Goal: Task Accomplishment & Management: Use online tool/utility

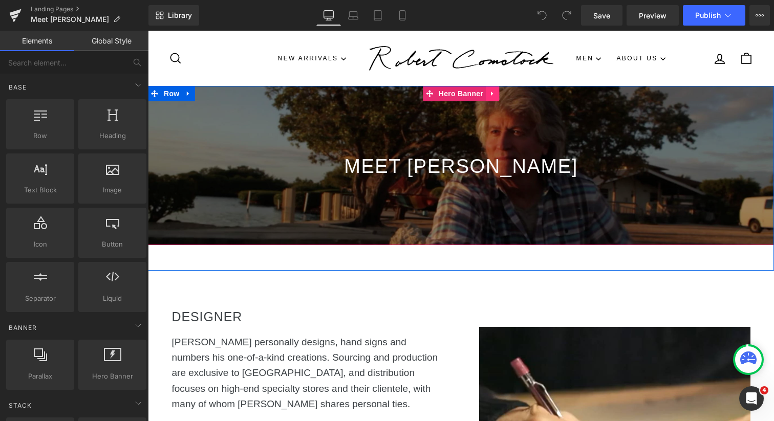
click at [492, 96] on icon at bounding box center [492, 94] width 7 height 8
click at [455, 95] on span "Hero Banner" at bounding box center [441, 93] width 50 height 15
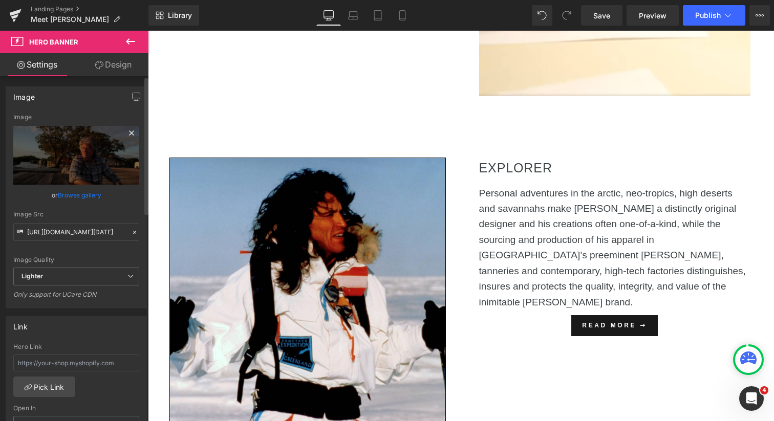
scroll to position [414, 0]
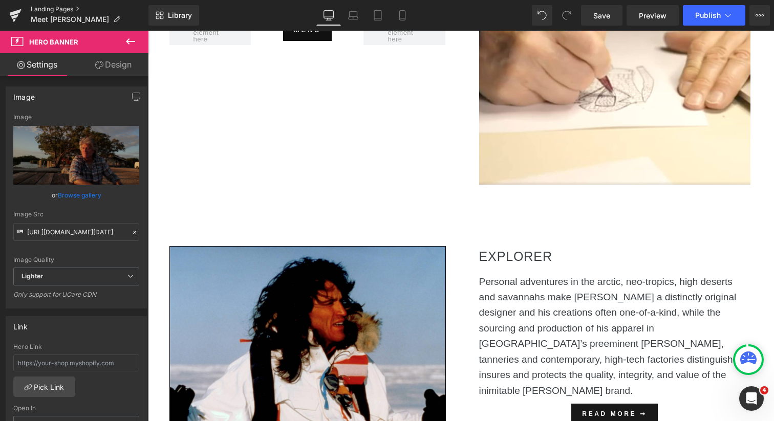
click at [68, 10] on link "Landing Pages" at bounding box center [90, 9] width 118 height 8
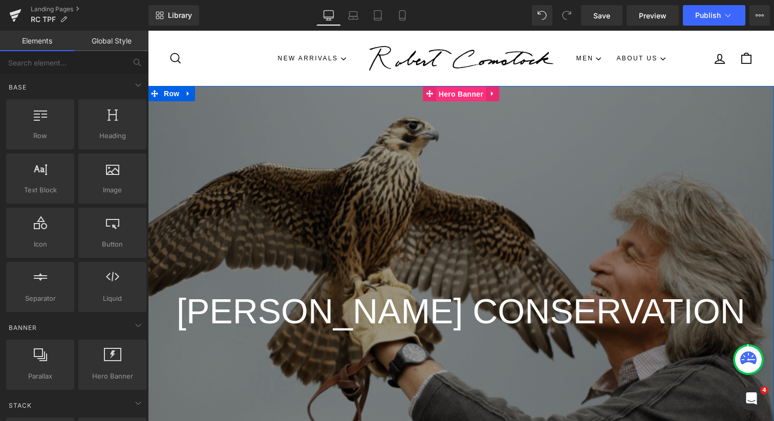
click at [475, 96] on span "Hero Banner" at bounding box center [461, 93] width 50 height 15
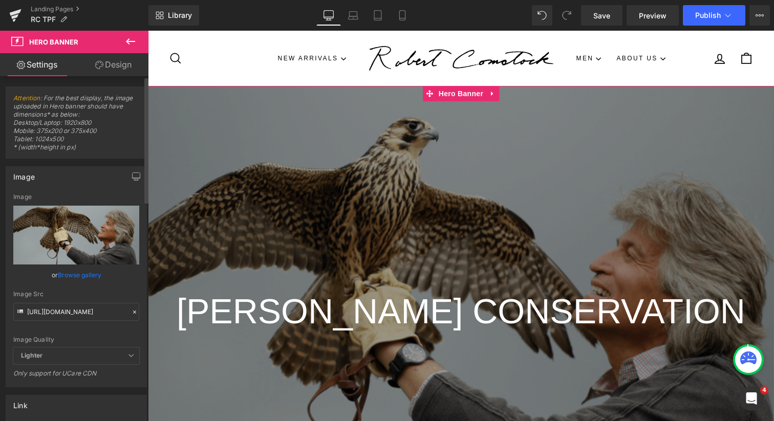
click at [77, 275] on link "Browse gallery" at bounding box center [80, 275] width 44 height 18
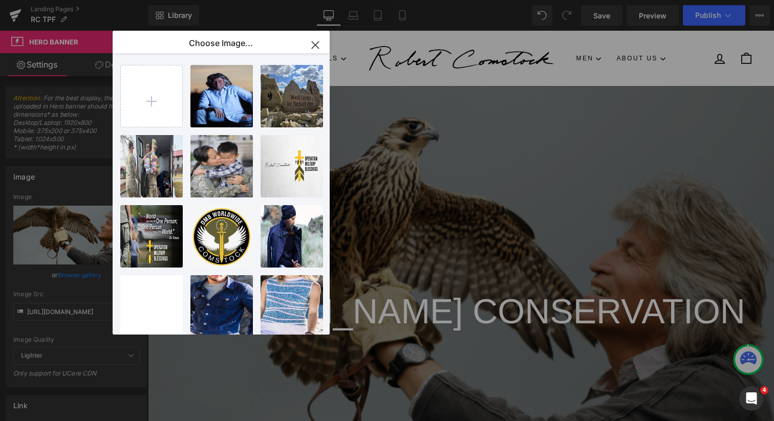
click at [315, 44] on icon "button" at bounding box center [315, 44] width 7 height 7
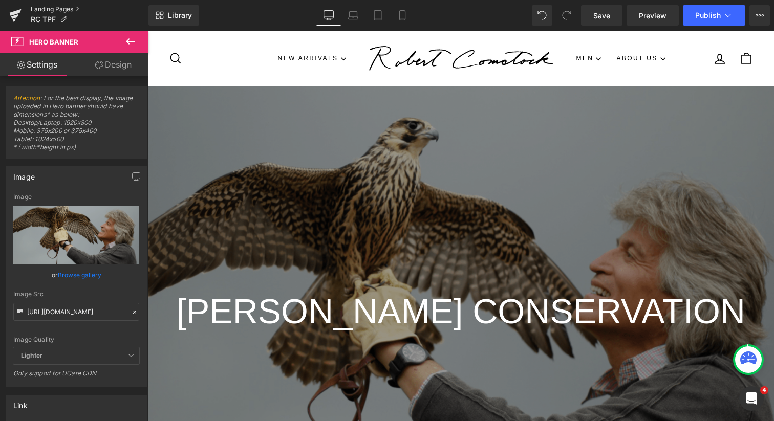
click at [66, 9] on link "Landing Pages" at bounding box center [90, 9] width 118 height 8
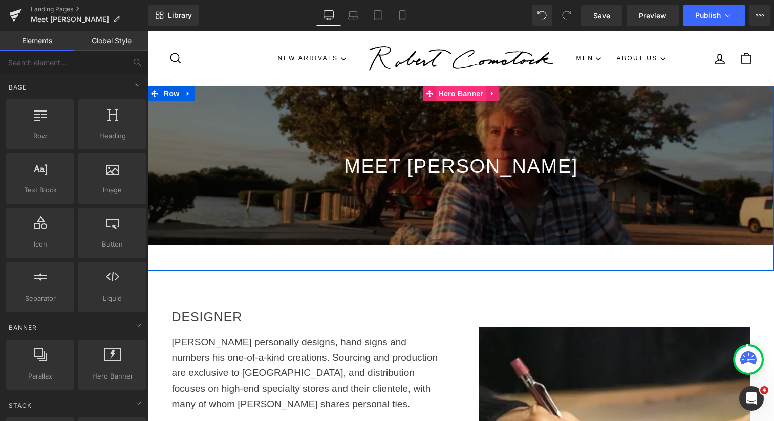
click at [466, 92] on span "Hero Banner" at bounding box center [461, 93] width 50 height 15
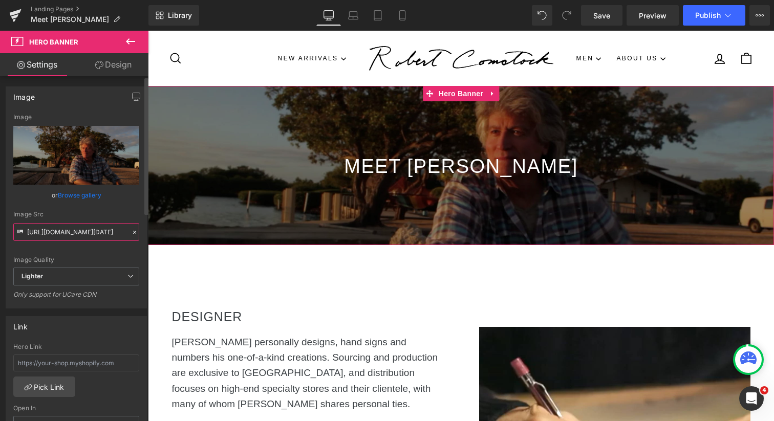
click at [88, 232] on input "[URL][DOMAIN_NAME][DATE]" at bounding box center [76, 232] width 126 height 18
paste input "cdn.shopify.com/videos/c/o/v/6fa3602215e0462aa5ad41e6b881d9d5.mp4"
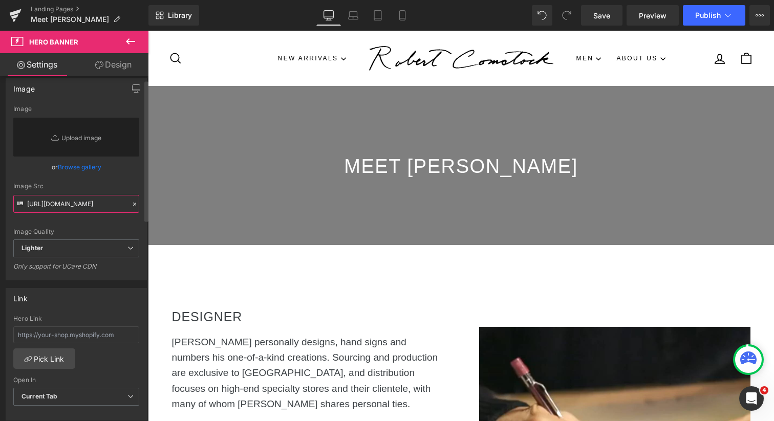
scroll to position [9, 0]
type input "[URL][DOMAIN_NAME][DATE]"
click at [85, 335] on input "text" at bounding box center [76, 334] width 126 height 17
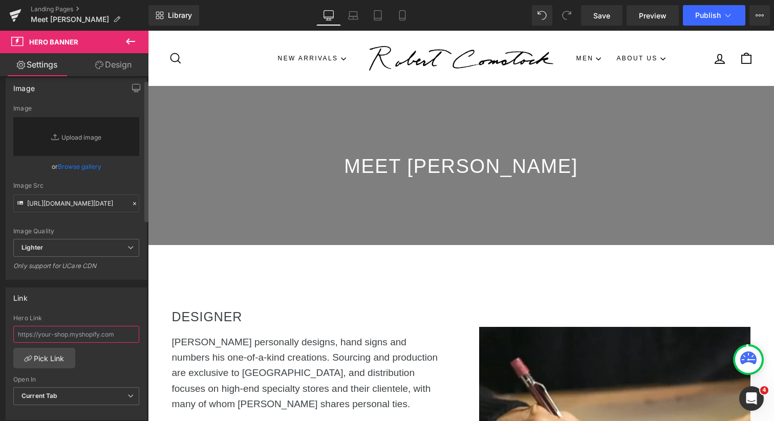
click at [85, 335] on input "text" at bounding box center [76, 334] width 126 height 17
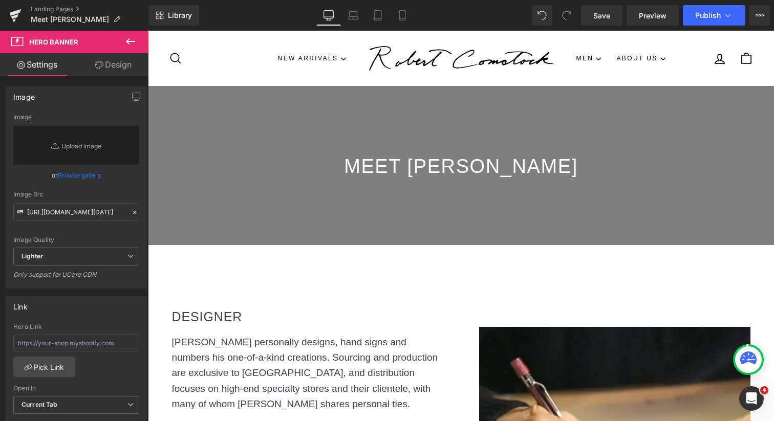
click at [128, 41] on icon at bounding box center [130, 41] width 9 height 6
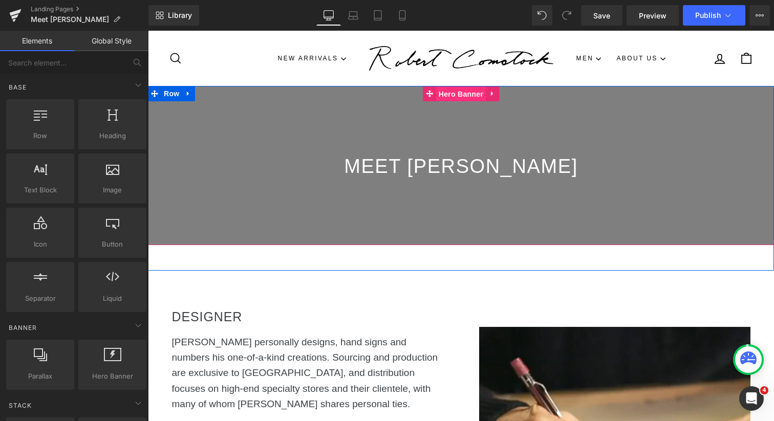
click at [453, 94] on span "Hero Banner" at bounding box center [461, 93] width 50 height 15
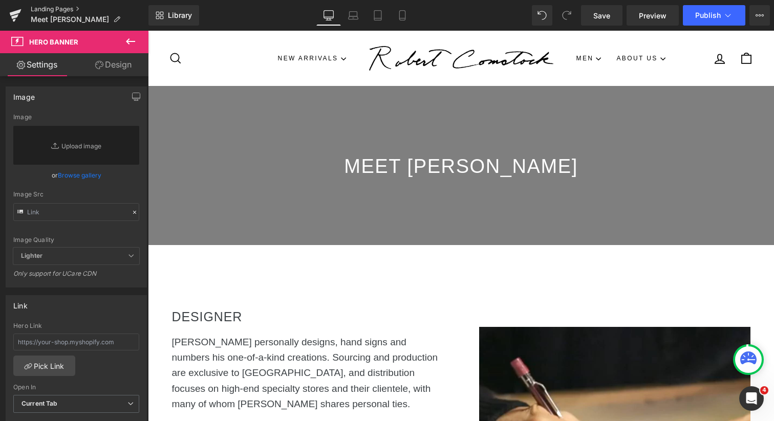
click at [50, 9] on link "Landing Pages" at bounding box center [90, 9] width 118 height 8
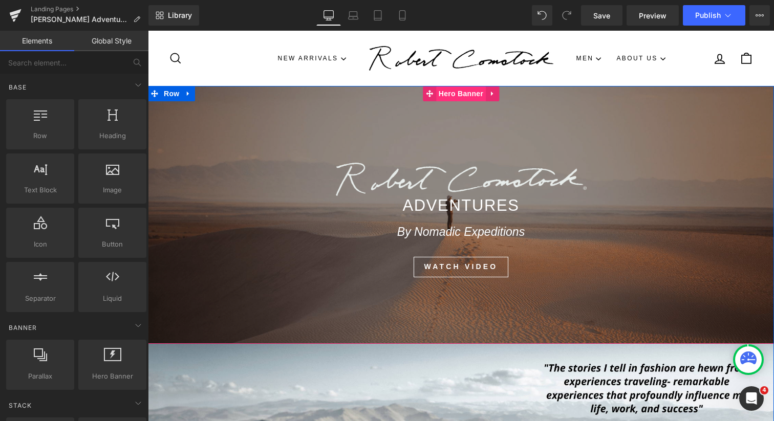
click at [454, 93] on span "Hero Banner" at bounding box center [461, 93] width 50 height 15
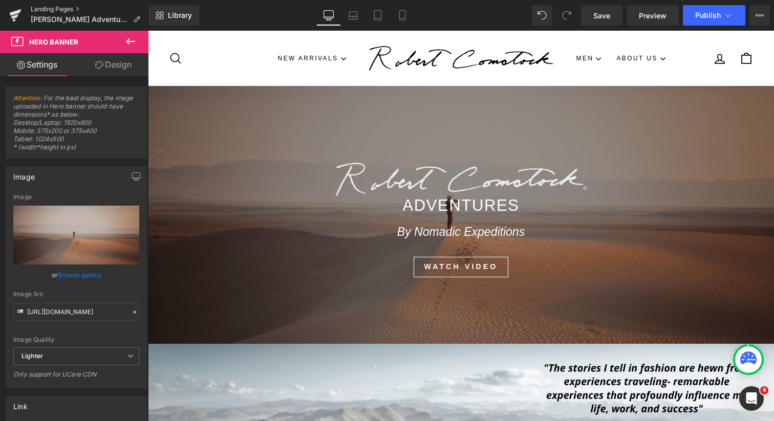
click at [49, 9] on link "Landing Pages" at bounding box center [90, 9] width 118 height 8
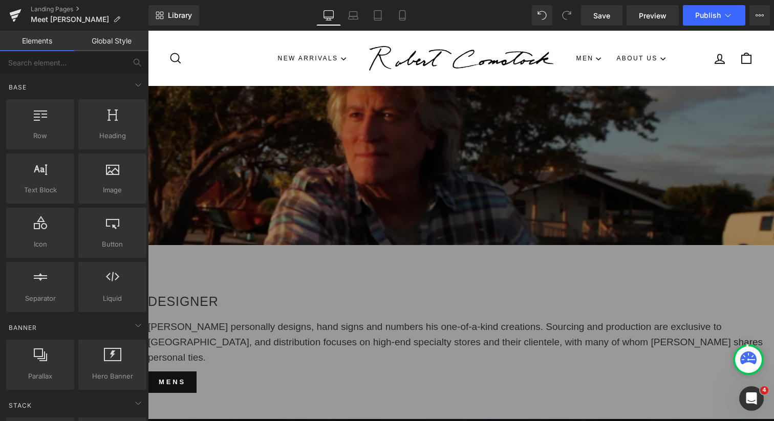
click at [148, 31] on span "Hero Banner" at bounding box center [148, 31] width 0 height 0
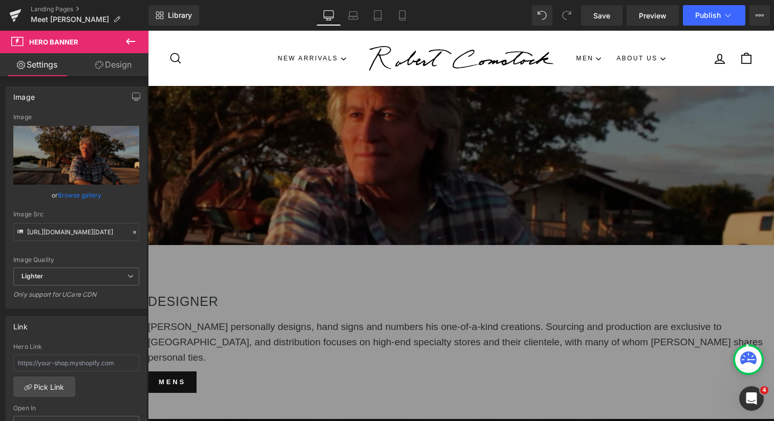
click at [128, 41] on icon at bounding box center [130, 41] width 9 height 6
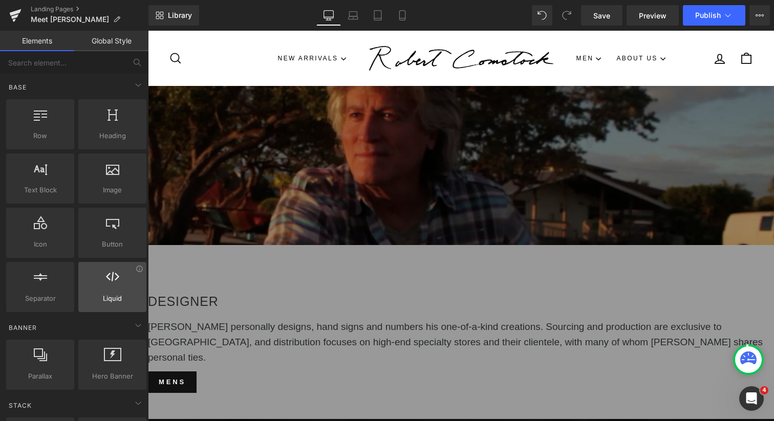
click at [110, 286] on div at bounding box center [112, 281] width 62 height 23
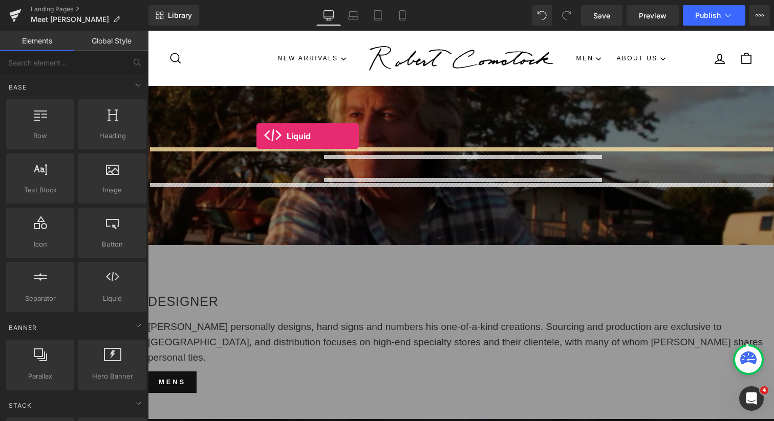
drag, startPoint x: 258, startPoint y: 317, endPoint x: 256, endPoint y: 136, distance: 180.7
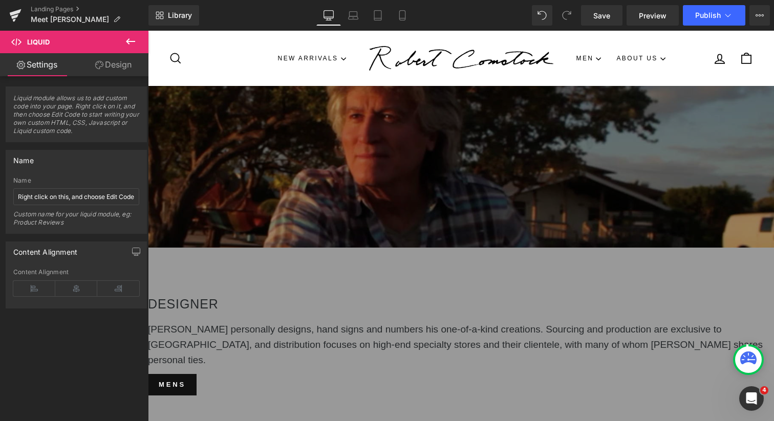
click at [148, 31] on icon at bounding box center [148, 31] width 0 height 0
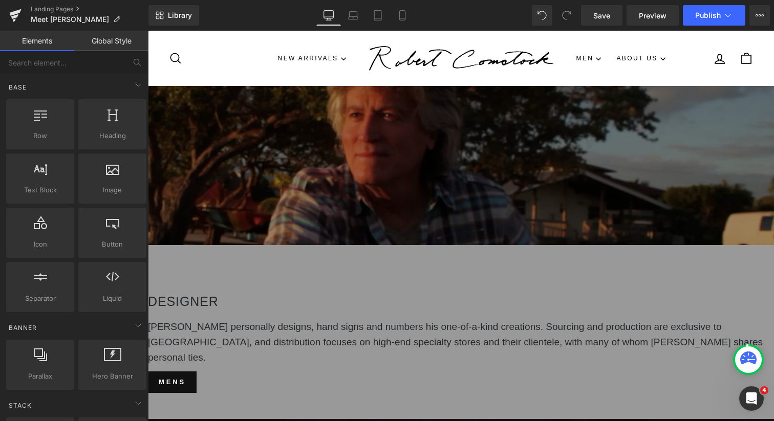
click at [148, 31] on span "Hero Banner" at bounding box center [148, 31] width 0 height 0
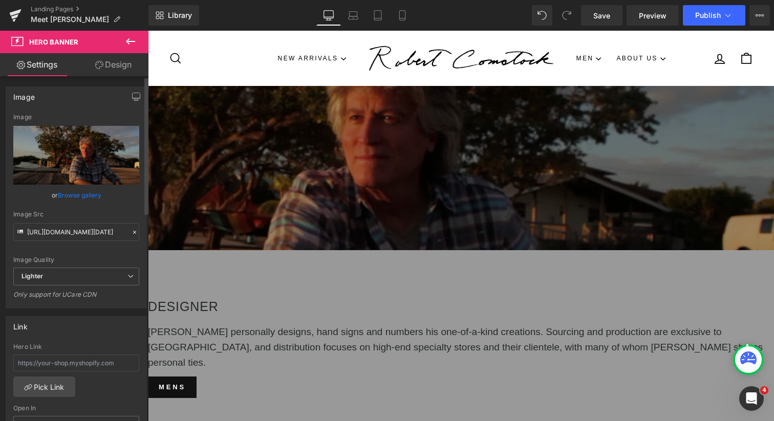
click at [88, 196] on link "Browse gallery" at bounding box center [80, 195] width 44 height 18
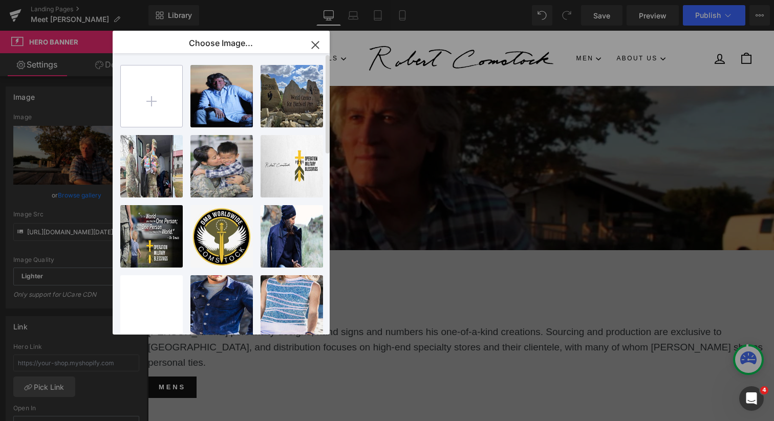
click at [153, 99] on input "file" at bounding box center [151, 96] width 61 height 61
type input "C:\fakepath\Comstock_Story_Trailer (1).mp4"
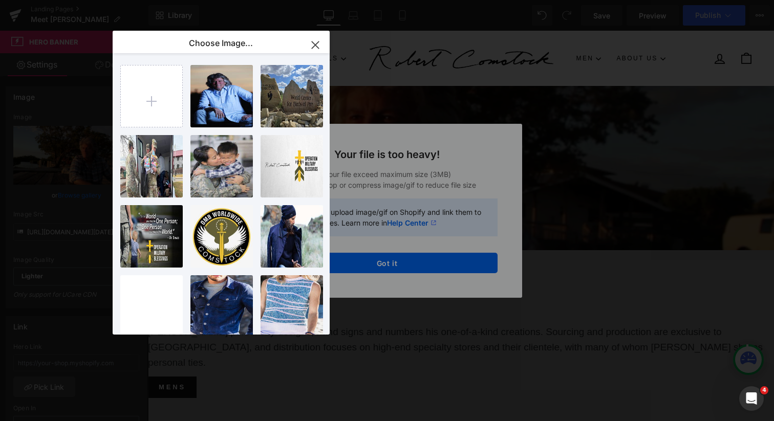
click at [316, 45] on icon "button" at bounding box center [315, 45] width 16 height 16
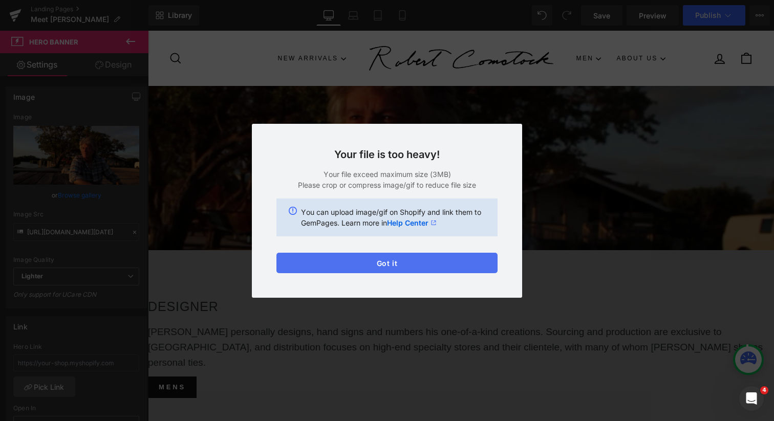
click at [401, 263] on button "Got it" at bounding box center [386, 263] width 221 height 20
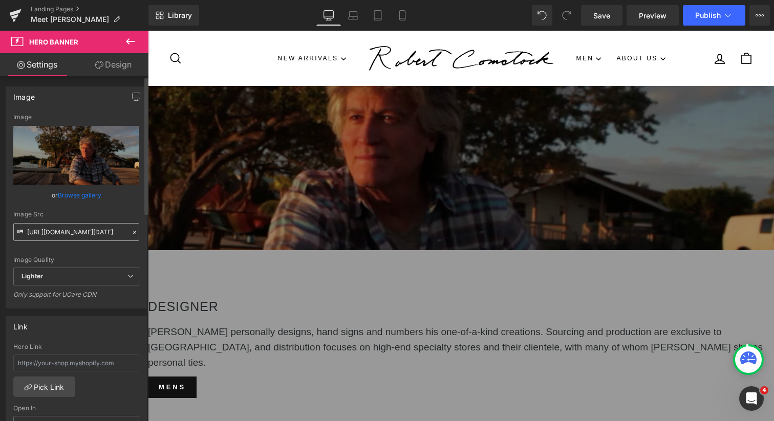
scroll to position [6, 0]
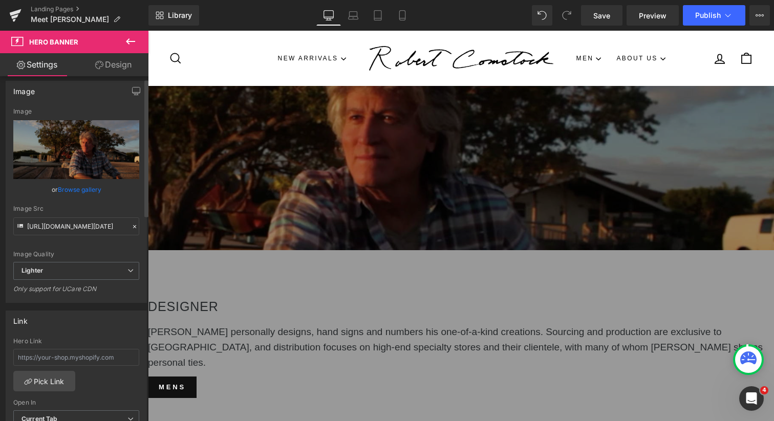
click at [74, 191] on link "Browse gallery" at bounding box center [80, 190] width 44 height 18
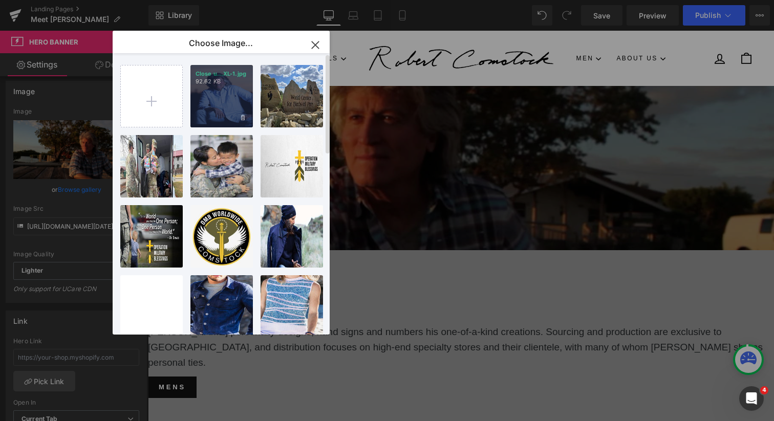
click at [221, 106] on div "Close u...XL-1.jpg 92.62 KB" at bounding box center [221, 96] width 62 height 62
type input "https://ucarecdn.com/433c84f6-6675-4ea4-be93-f9397a3fbc4c/-/format/auto/-/previ…"
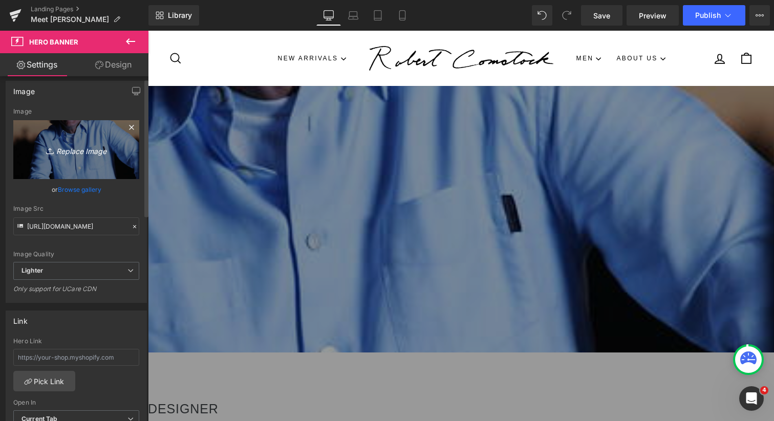
drag, startPoint x: 79, startPoint y: 143, endPoint x: 76, endPoint y: 172, distance: 29.3
click at [76, 175] on link "Replace Image" at bounding box center [76, 149] width 126 height 59
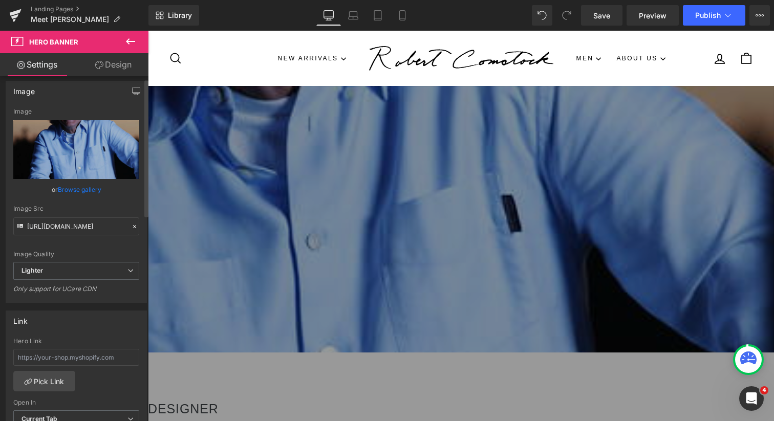
click at [86, 189] on link "Browse gallery" at bounding box center [80, 190] width 44 height 18
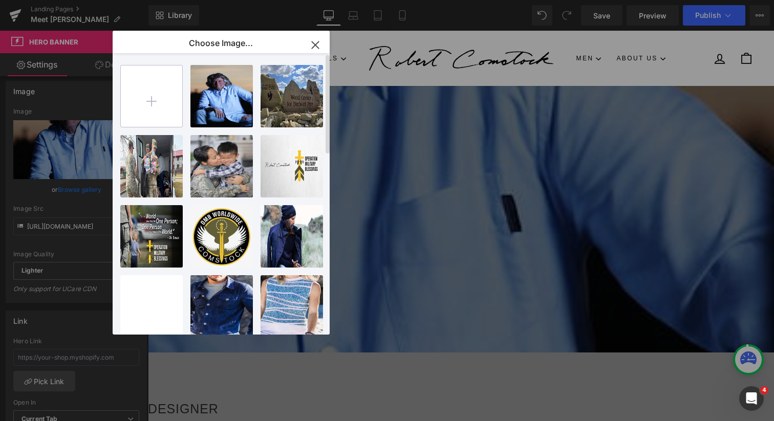
click at [158, 98] on input "file" at bounding box center [151, 96] width 61 height 61
type input "C:\fakepath\Close up624586334_rTnpZ-XL-1 (1).jpg"
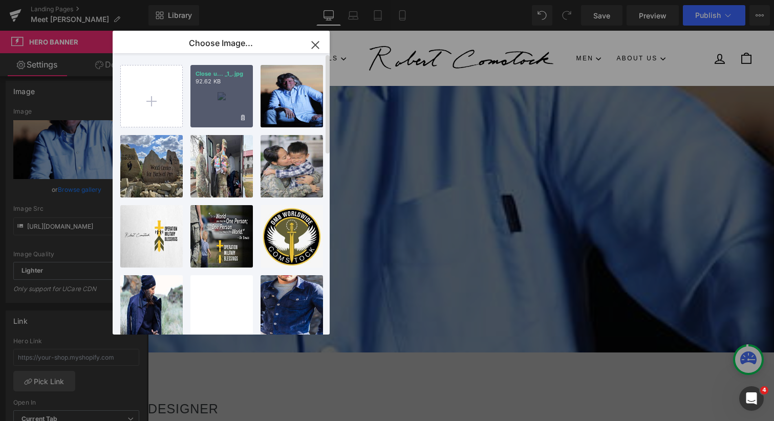
click at [224, 96] on div "Close u... _1_.jpg 92.62 KB" at bounding box center [221, 96] width 62 height 62
type input "https://ucarecdn.com/d18fd04c-4116-486b-8a4f-a79720b568b5/-/format/auto/-/previ…"
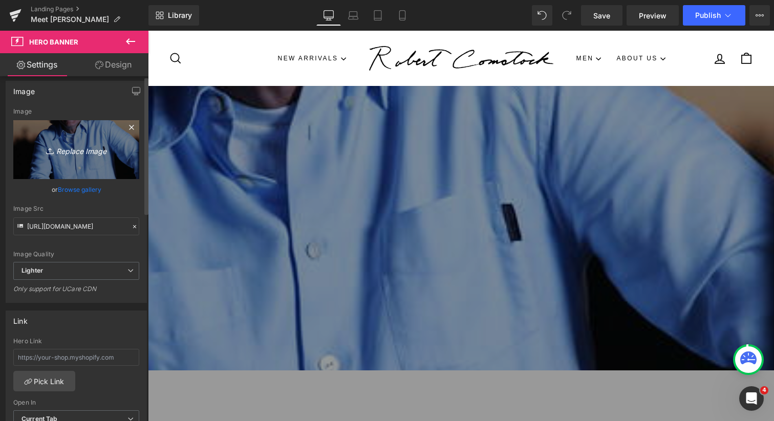
scroll to position [0, 0]
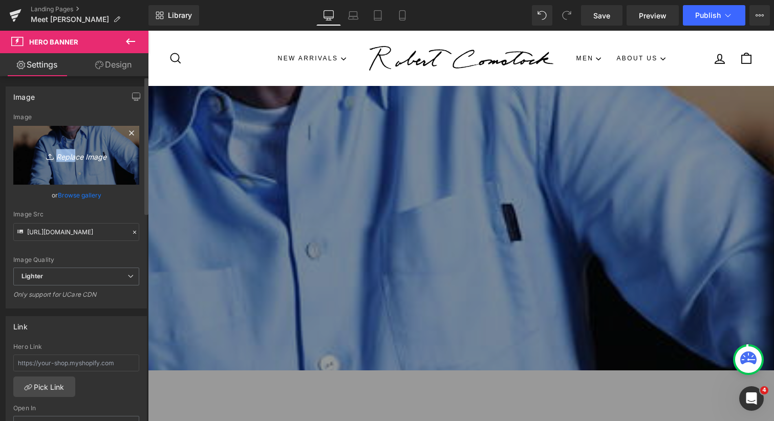
drag, startPoint x: 70, startPoint y: 138, endPoint x: 70, endPoint y: 150, distance: 11.8
click at [70, 150] on link "Replace Image" at bounding box center [76, 155] width 126 height 59
type input "C:\fakepath\Close up624586334_rTnpZ-XL-1 (1)-2.jpg"
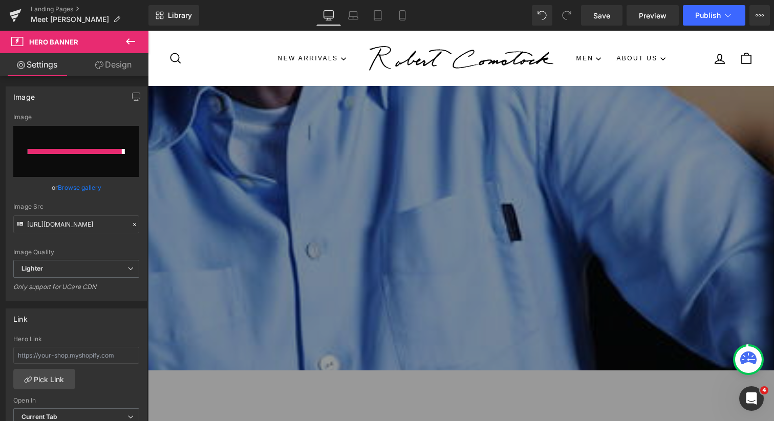
type input "https://ucarecdn.com/aefb9004-c3ef-4654-b599-7e53c222c6a7/-/format/auto/-/previ…"
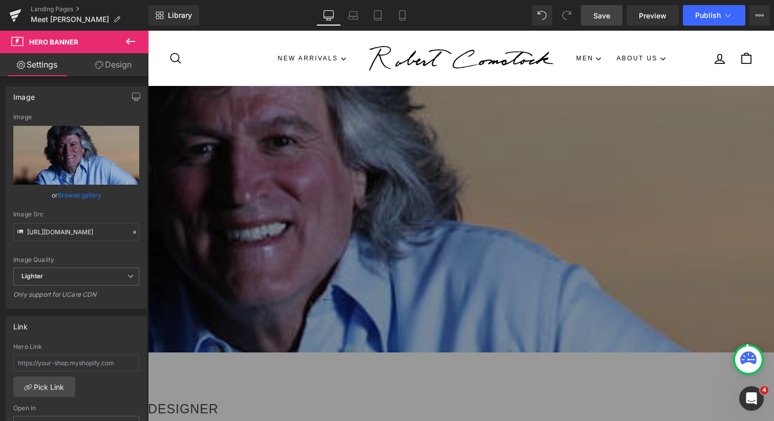
click at [611, 13] on link "Save" at bounding box center [601, 15] width 41 height 20
click at [133, 96] on icon "button" at bounding box center [136, 97] width 8 height 8
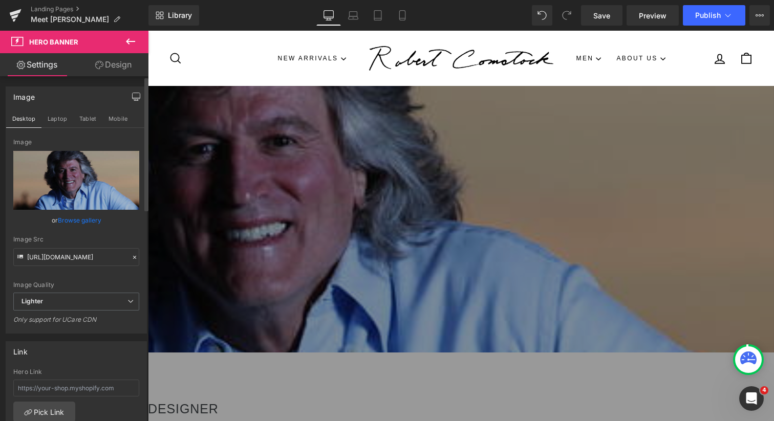
click at [133, 96] on icon "button" at bounding box center [136, 97] width 8 height 8
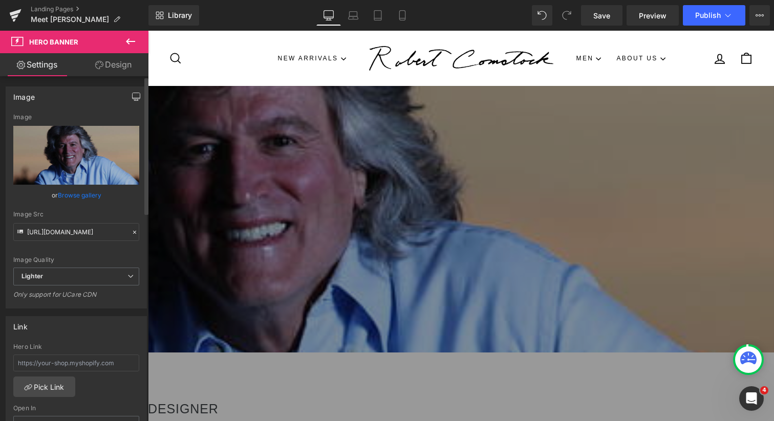
click at [123, 68] on link "Design" at bounding box center [113, 64] width 74 height 23
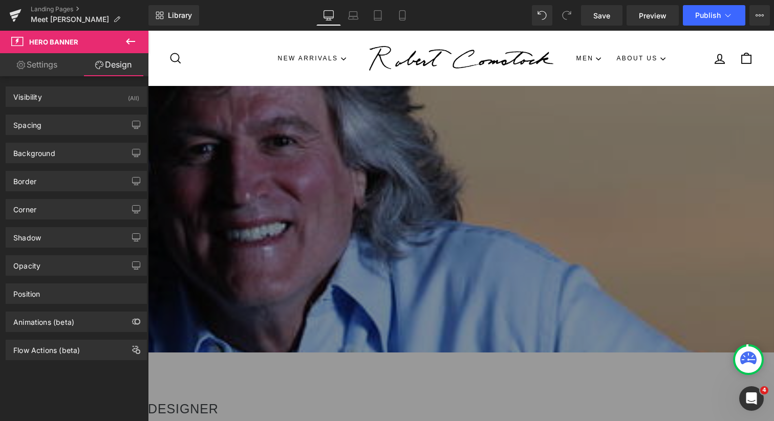
click at [54, 67] on link "Settings" at bounding box center [37, 64] width 74 height 23
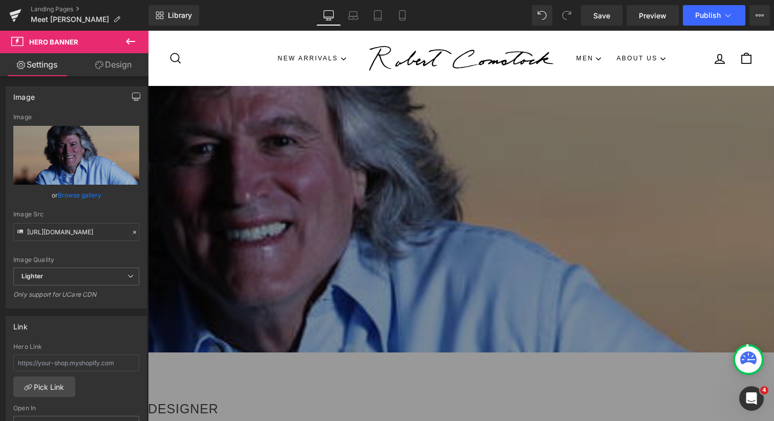
click at [127, 42] on icon at bounding box center [130, 41] width 9 height 6
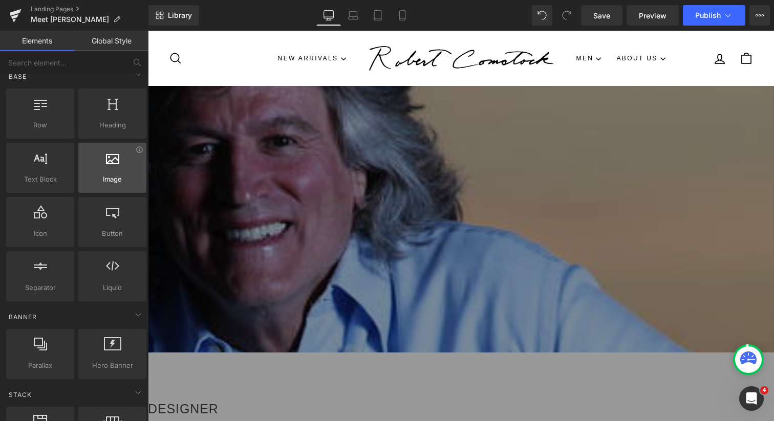
scroll to position [13, 0]
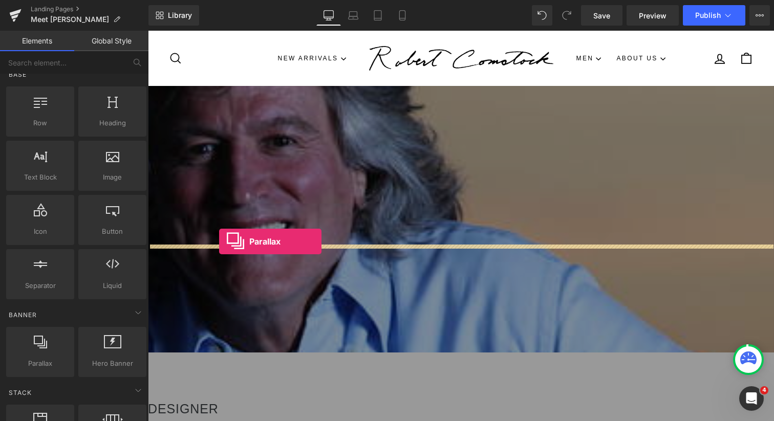
drag, startPoint x: 189, startPoint y: 374, endPoint x: 219, endPoint y: 241, distance: 135.8
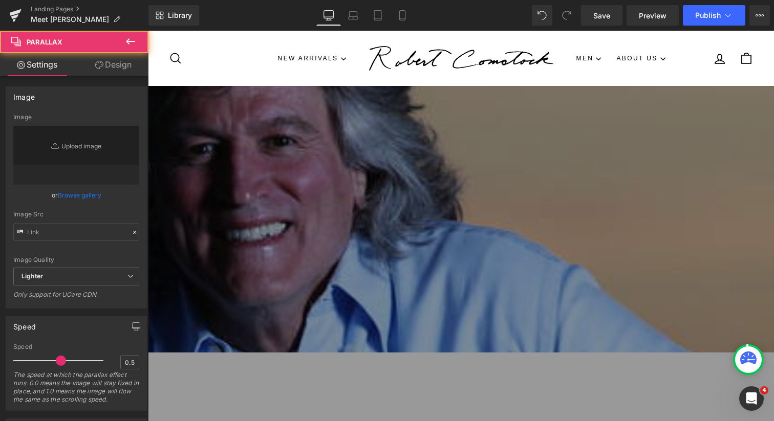
scroll to position [2320, 626]
type input "https://cdn.shopify.com/s/files/1/0657/0813/files/slide-girl_2048x.jpg"
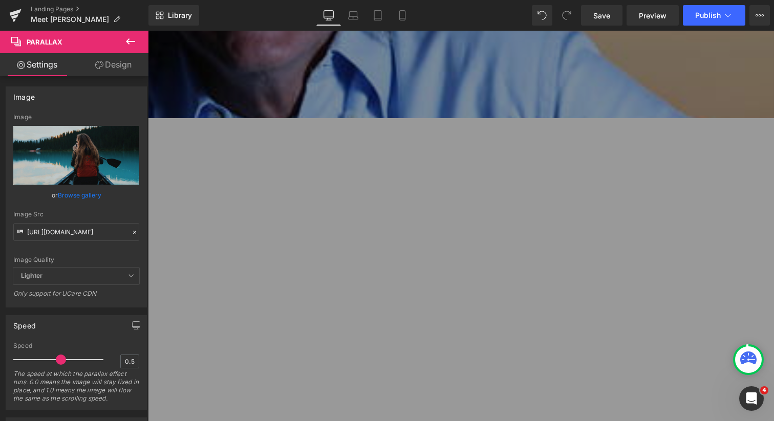
scroll to position [0, 0]
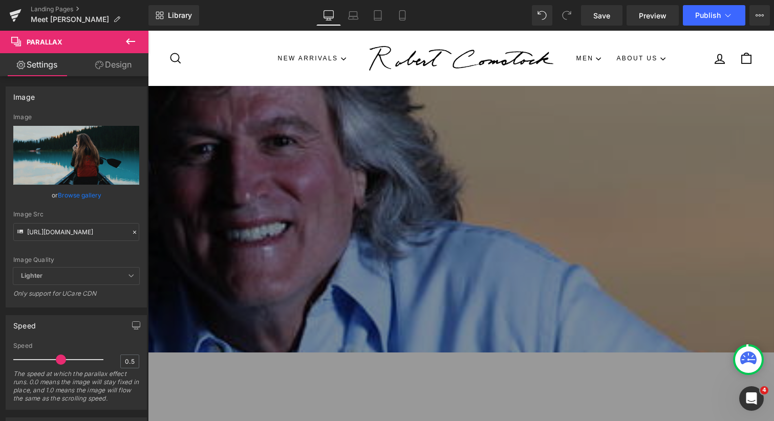
click at [148, 31] on icon at bounding box center [148, 31] width 0 height 0
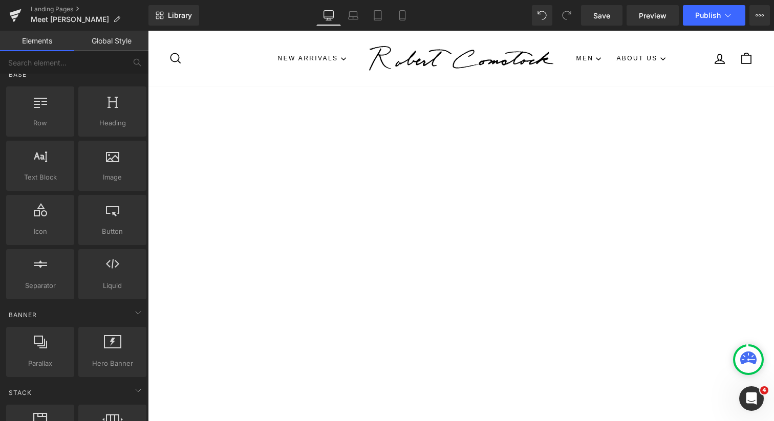
scroll to position [5, 5]
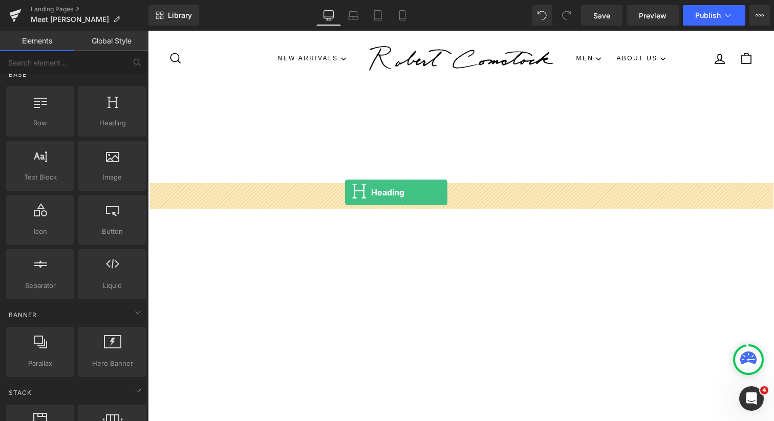
drag, startPoint x: 241, startPoint y: 150, endPoint x: 345, endPoint y: 192, distance: 112.7
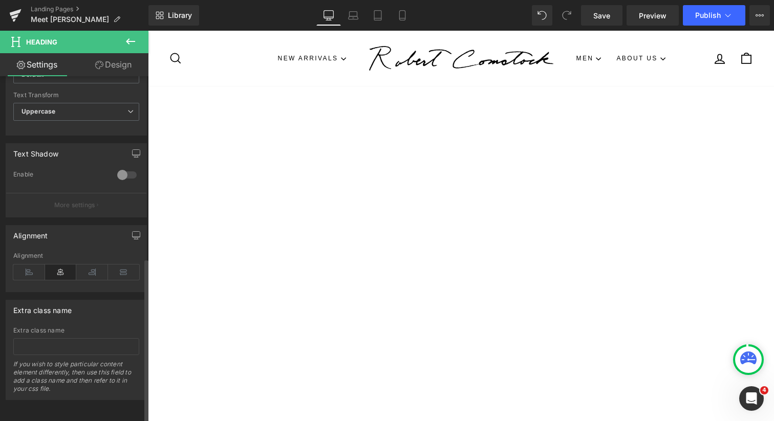
scroll to position [381, 0]
click at [148, 31] on icon at bounding box center [148, 31] width 0 height 0
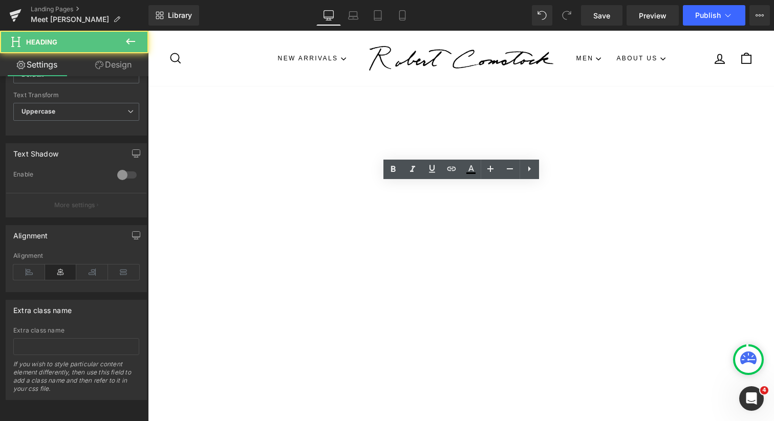
click at [469, 191] on h1 "Your heading text goes here" at bounding box center [304, 190] width 939 height 15
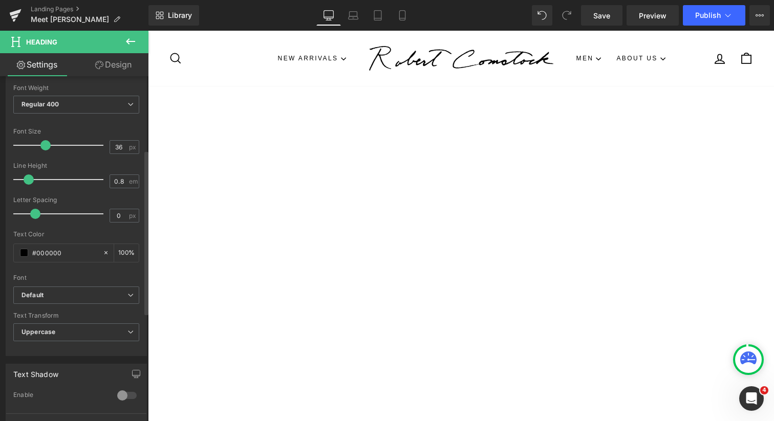
scroll to position [154, 0]
click at [82, 251] on input "#000000" at bounding box center [65, 251] width 66 height 11
drag, startPoint x: 82, startPoint y: 251, endPoint x: 37, endPoint y: 249, distance: 44.6
click at [37, 249] on input "#000000" at bounding box center [65, 251] width 66 height 11
type input "#f"
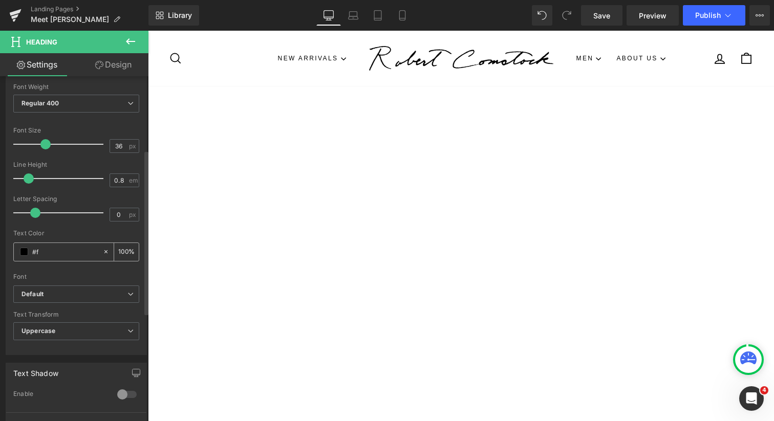
type input "0"
type input "#fff"
type input "100"
type input "#fffff"
type input "0"
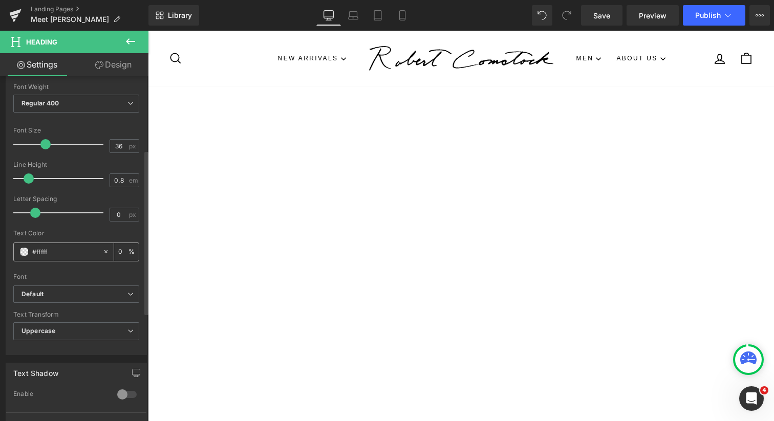
type input "#ffffff"
type input "100"
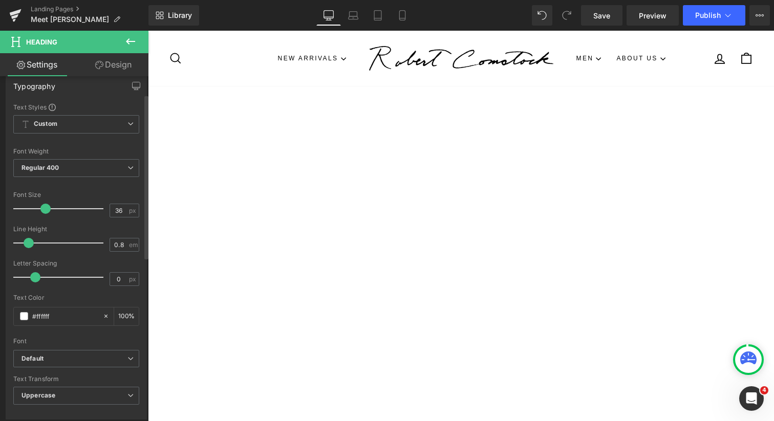
scroll to position [0, 0]
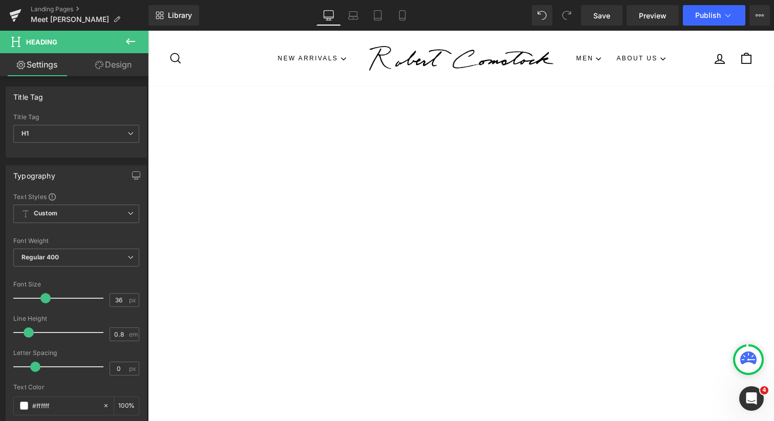
click at [148, 31] on span "Parallax" at bounding box center [148, 31] width 0 height 0
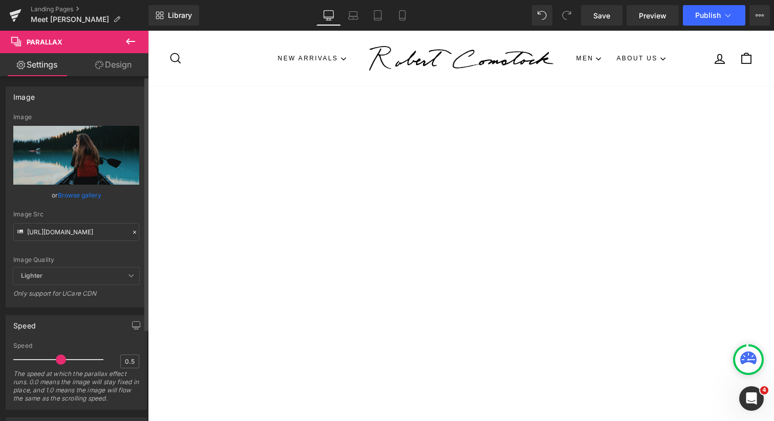
click at [78, 196] on link "Browse gallery" at bounding box center [80, 195] width 44 height 18
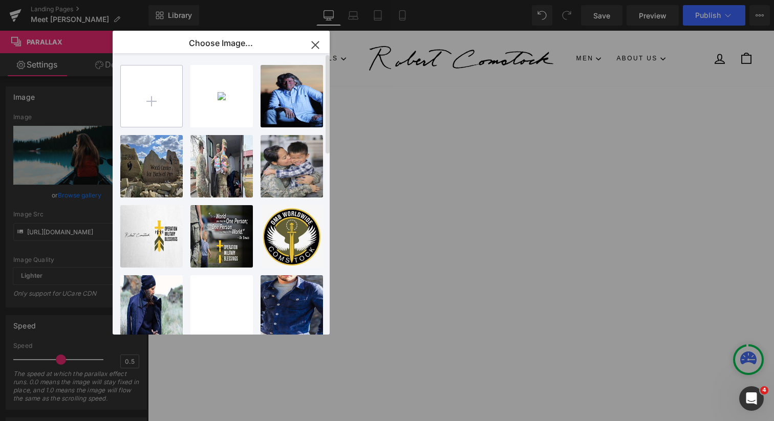
click at [155, 101] on input "file" at bounding box center [151, 96] width 61 height 61
type input "C:\fakepath\Close up624586334_rTnpZ-XL-1 (1)-2.jpg"
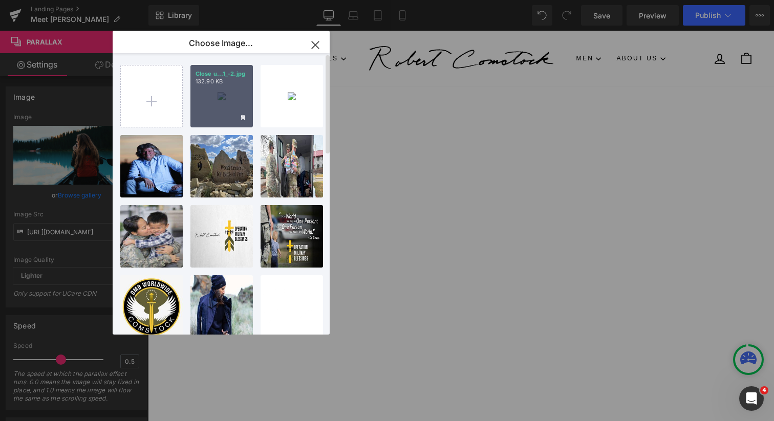
click at [234, 92] on div "Close u...1_-2.jpg 132.90 KB" at bounding box center [221, 96] width 62 height 62
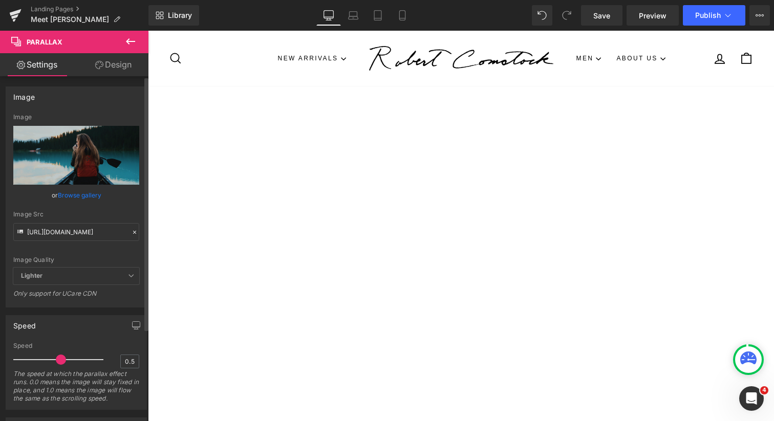
click at [88, 194] on link "Browse gallery" at bounding box center [80, 195] width 44 height 18
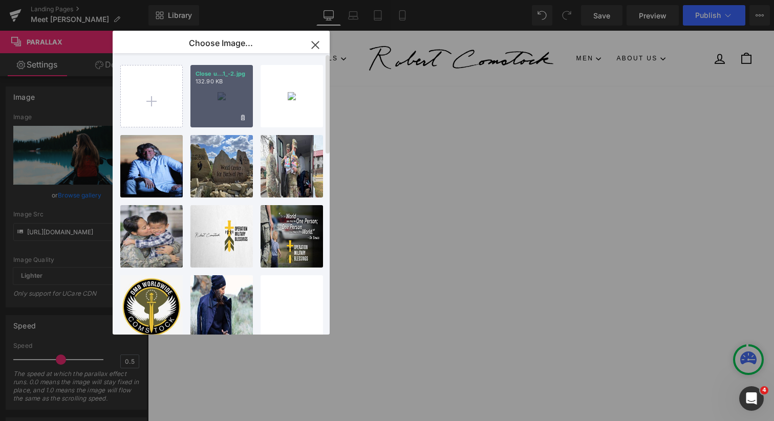
click at [228, 98] on div "Close u...1_-2.jpg 132.90 KB" at bounding box center [221, 96] width 62 height 62
type input "https://ucarecdn.com/32185d2c-904e-4b7a-a8d0-6be930a76547/-/format/auto/-/previ…"
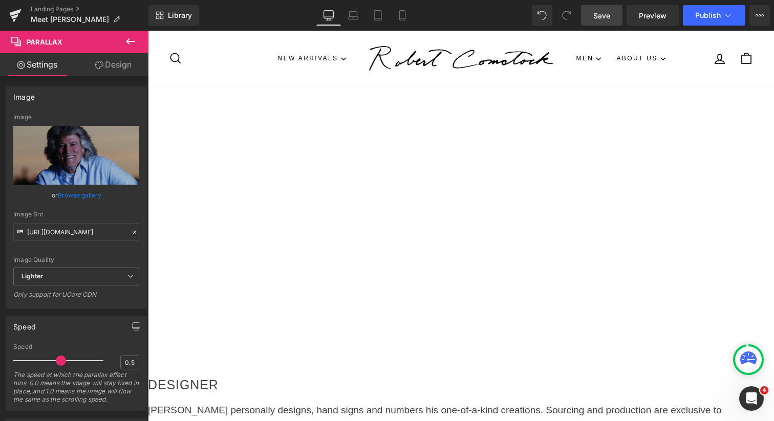
click at [601, 18] on span "Save" at bounding box center [601, 15] width 17 height 11
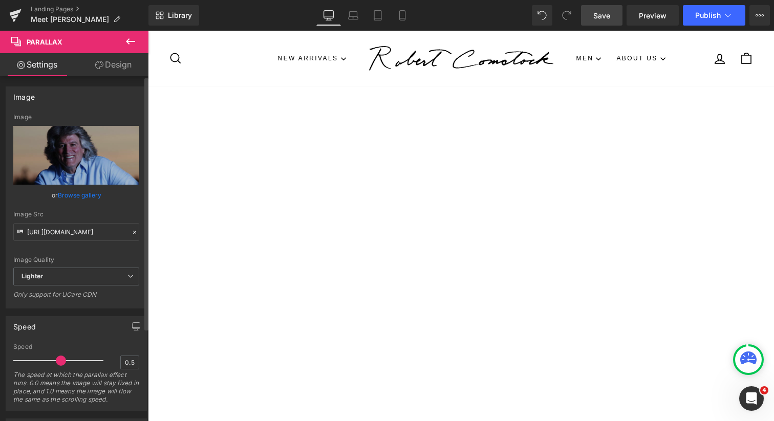
click at [82, 193] on link "Browse gallery" at bounding box center [80, 195] width 44 height 18
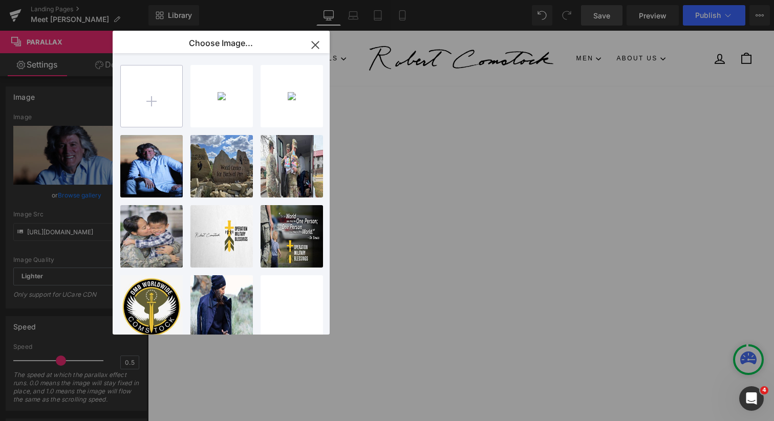
click at [150, 91] on input "file" at bounding box center [151, 96] width 61 height 61
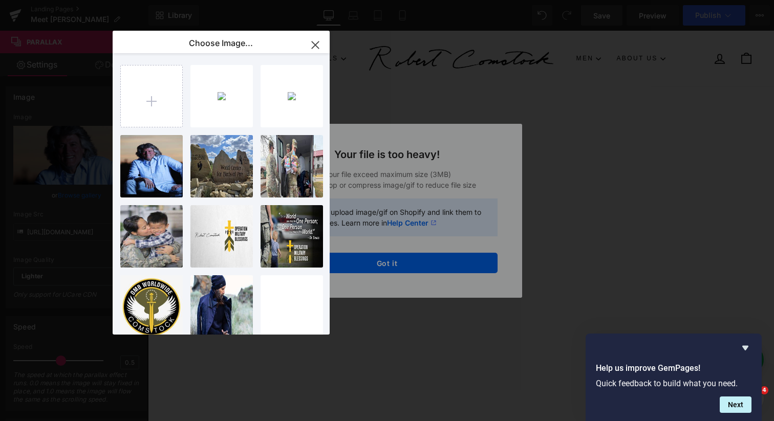
click at [438, 0] on div "Text Color Highlight Color #333333 Choose Image... Back to Library Insert Close…" at bounding box center [387, 0] width 774 height 0
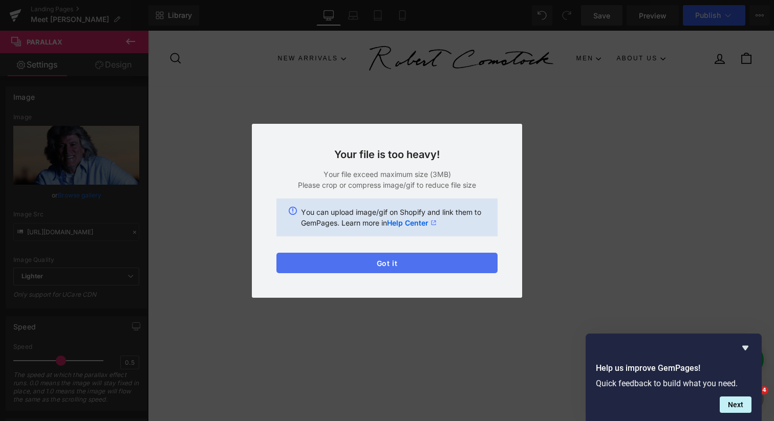
drag, startPoint x: 416, startPoint y: 268, endPoint x: 284, endPoint y: 184, distance: 156.5
click at [416, 268] on button "Got it" at bounding box center [386, 263] width 221 height 20
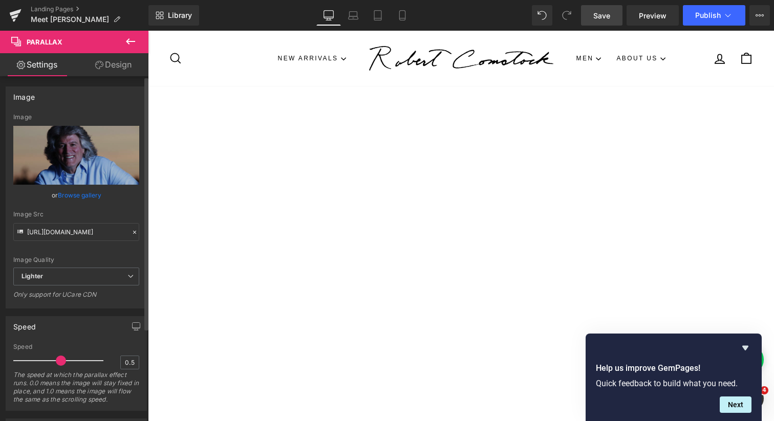
click at [78, 196] on link "Browse gallery" at bounding box center [80, 195] width 44 height 18
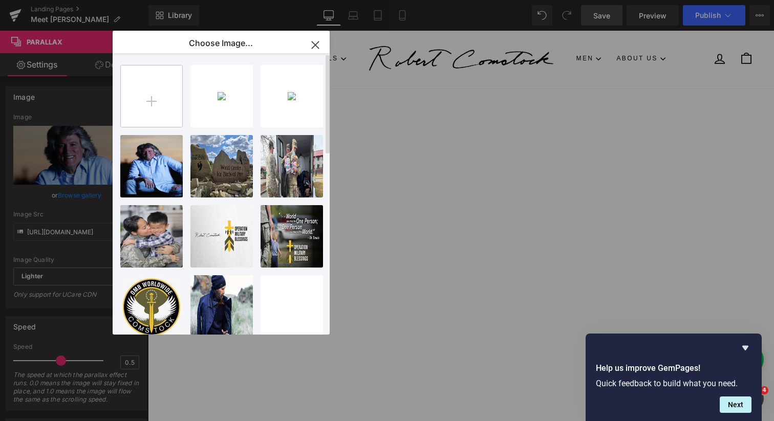
click at [151, 92] on input "file" at bounding box center [151, 96] width 61 height 61
type input "C:\fakepath\Nbr. 7-3.jpg"
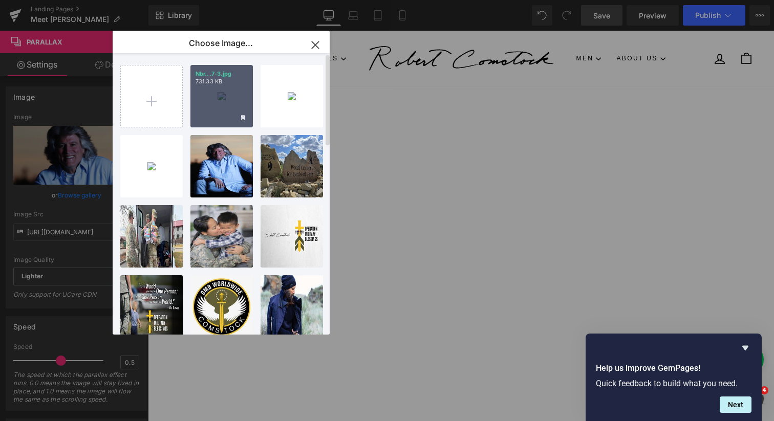
click at [238, 85] on p "731.33 KB" at bounding box center [222, 82] width 52 height 8
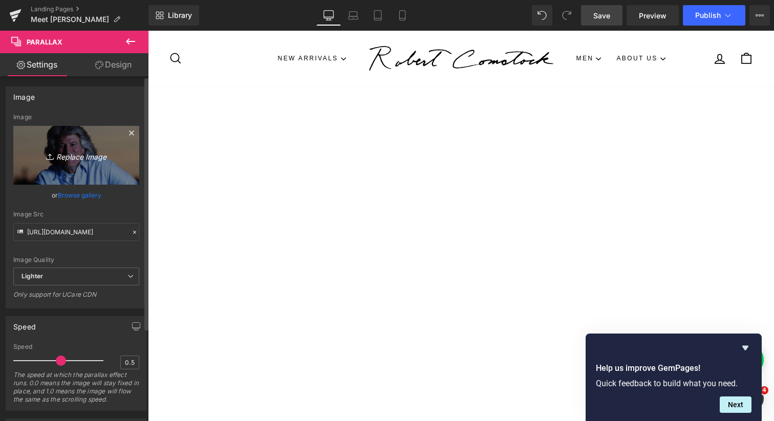
click at [84, 158] on icon "Replace Image" at bounding box center [76, 155] width 82 height 13
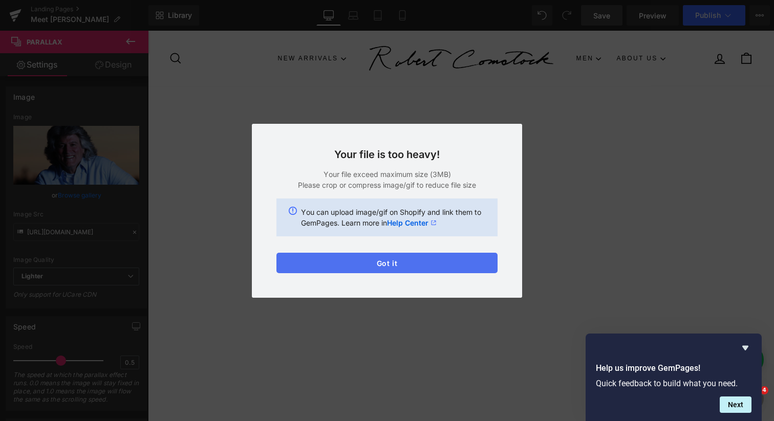
click at [422, 262] on button "Got it" at bounding box center [386, 263] width 221 height 20
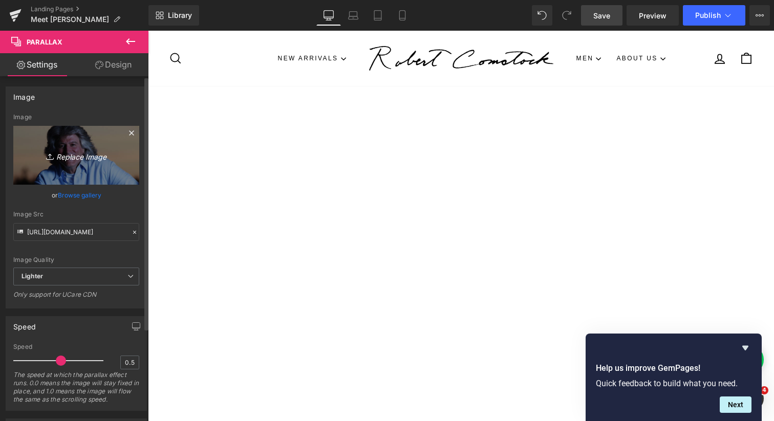
click at [67, 155] on icon "Replace Image" at bounding box center [76, 155] width 82 height 13
type input "C:\fakepath\Nbr. 7-3.jpg"
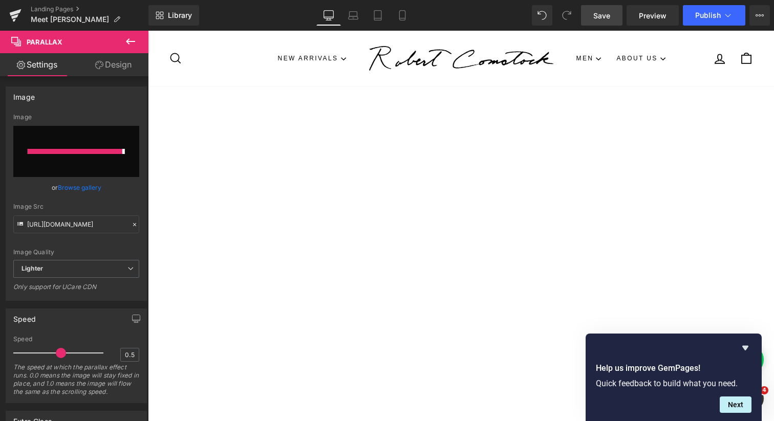
type input "https://ucarecdn.com/d0db458e-a967-4a4c-9f89-4d0676e8d930/-/format/auto/-/previ…"
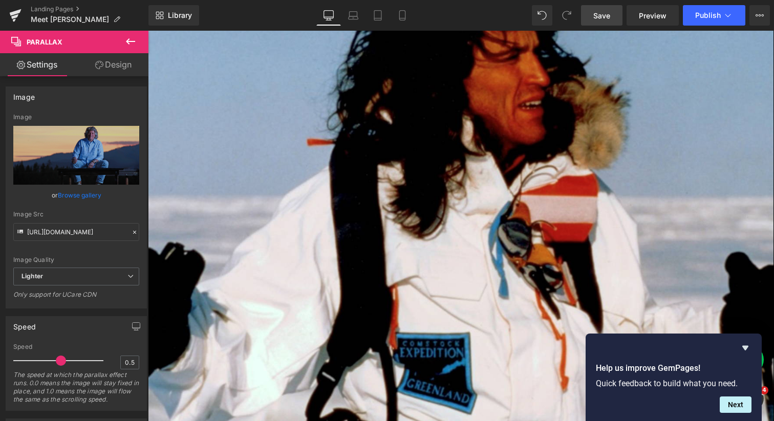
scroll to position [1362, 0]
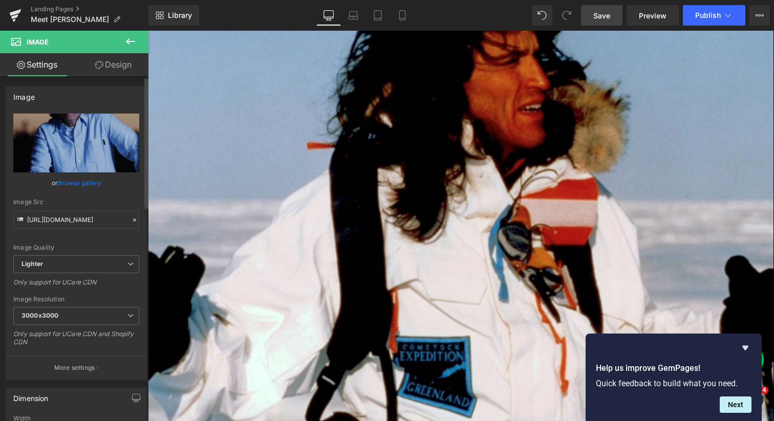
click at [84, 183] on link "Browse gallery" at bounding box center [80, 183] width 44 height 18
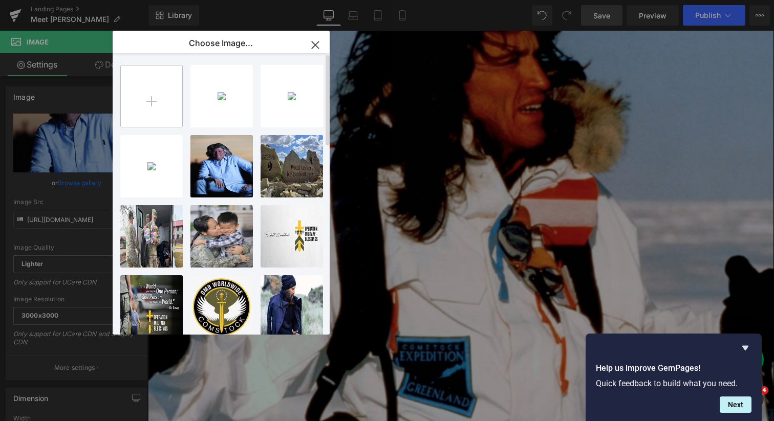
click at [151, 100] on input "file" at bounding box center [151, 96] width 61 height 61
type input "C:\fakepath\RobHeadshot.jpg"
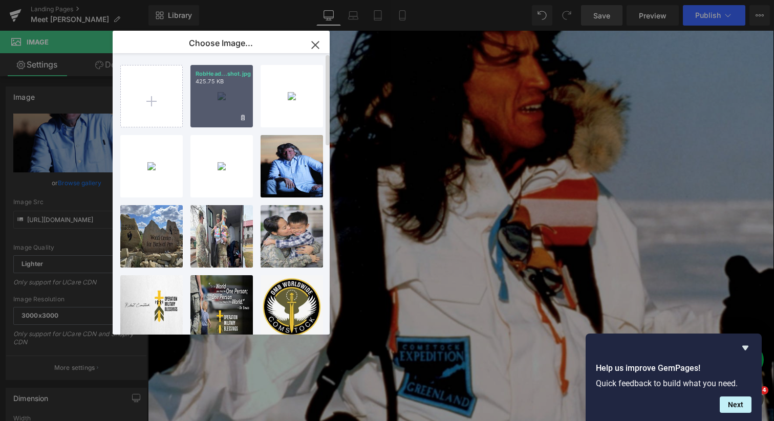
click at [218, 104] on div "RobHead...shot.jpg 425.75 KB" at bounding box center [221, 96] width 62 height 62
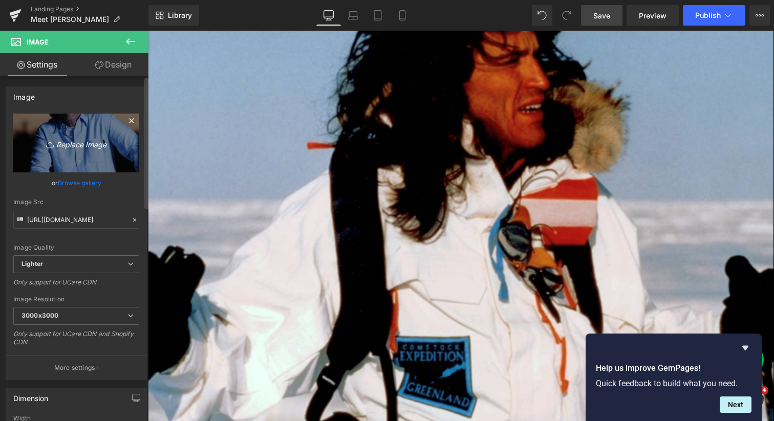
click at [90, 143] on icon "Replace Image" at bounding box center [76, 143] width 82 height 13
type input "C:\fakepath\RobHeadshot.jpg"
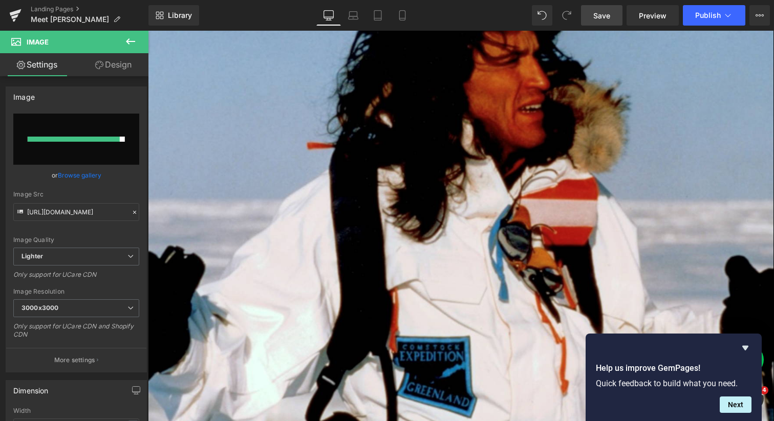
type input "https://ucarecdn.com/421363f4-10de-4a7b-b035-573b7f333d49/-/format/auto/-/previ…"
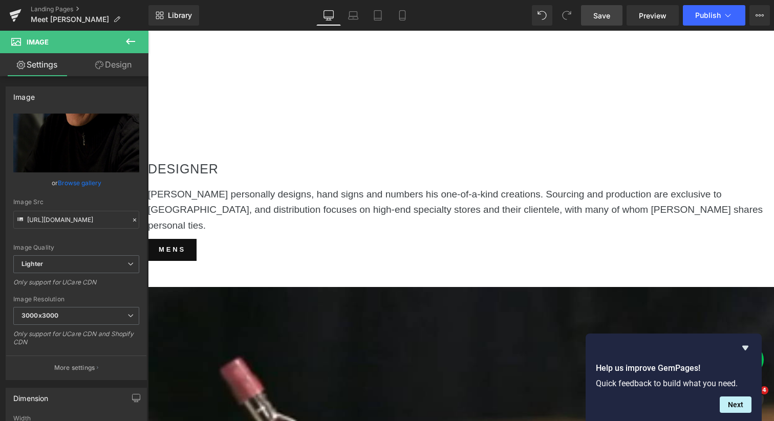
scroll to position [0, 0]
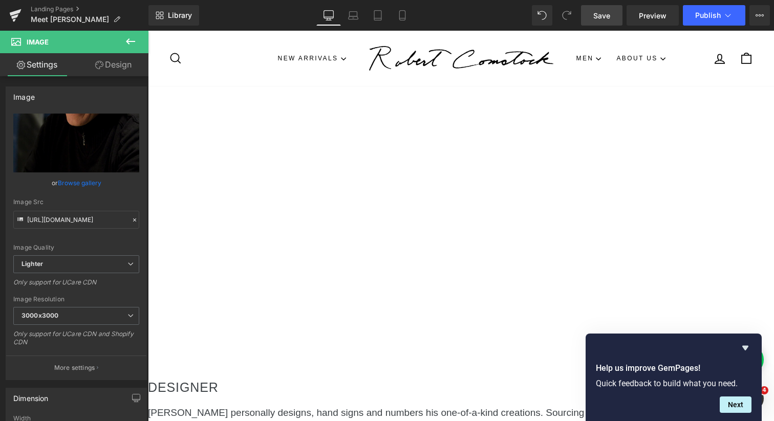
click at [610, 18] on span "Save" at bounding box center [601, 15] width 17 height 11
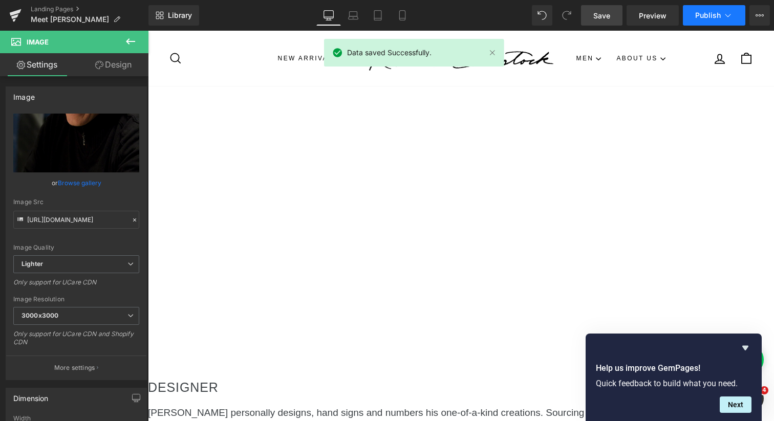
click at [702, 13] on span "Publish" at bounding box center [708, 15] width 26 height 8
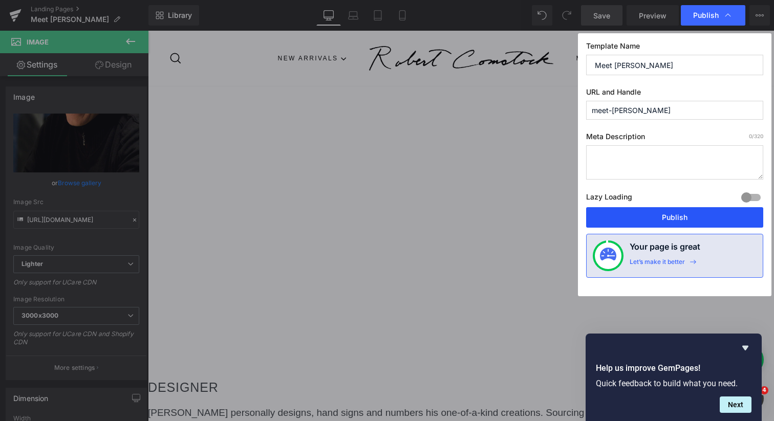
click at [694, 218] on button "Publish" at bounding box center [674, 217] width 177 height 20
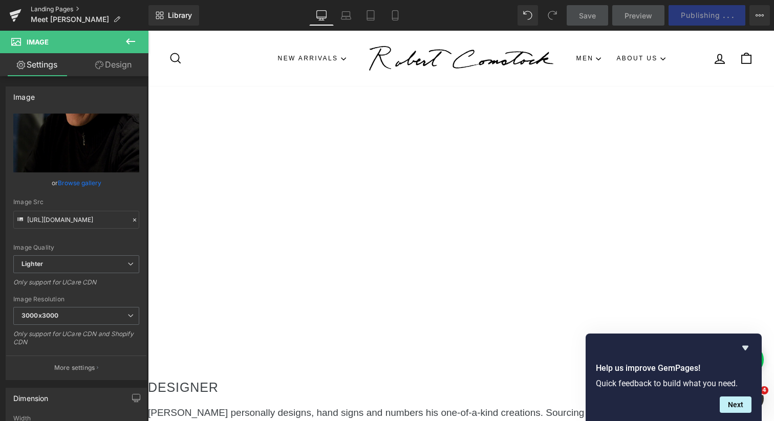
click at [63, 8] on link "Landing Pages" at bounding box center [90, 9] width 118 height 8
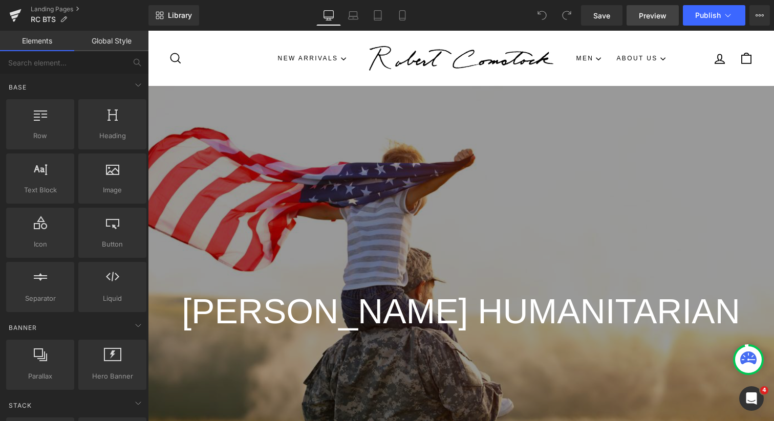
click at [656, 15] on span "Preview" at bounding box center [653, 15] width 28 height 11
click at [705, 17] on span "Publish" at bounding box center [708, 15] width 26 height 8
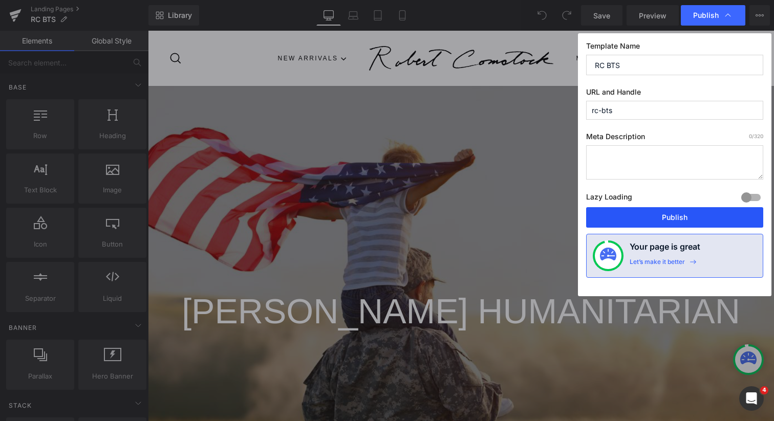
click at [676, 218] on button "Publish" at bounding box center [674, 217] width 177 height 20
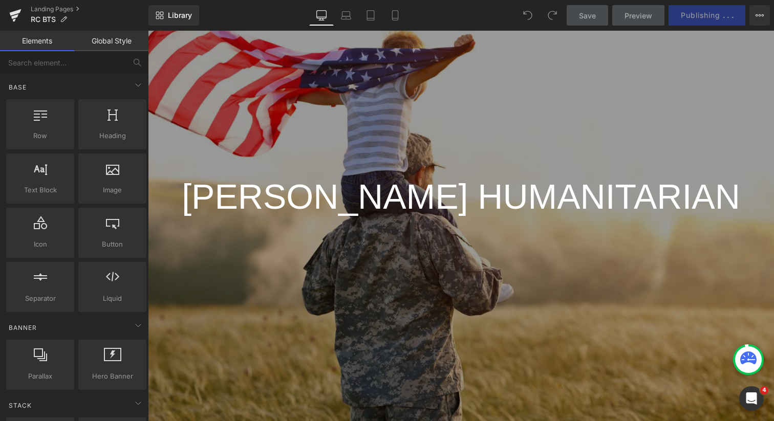
scroll to position [89, 0]
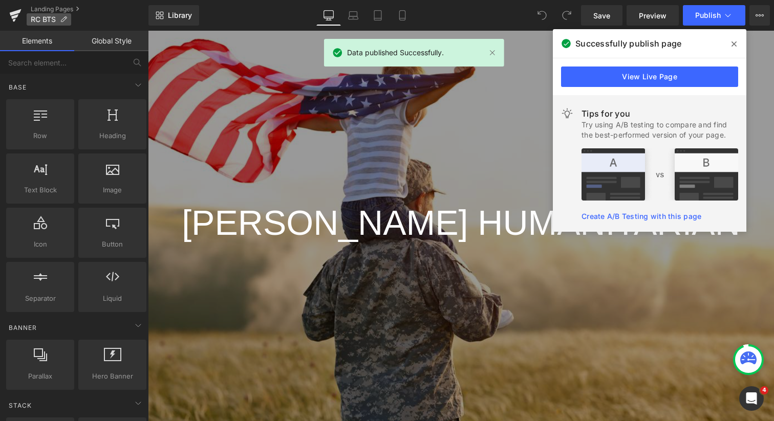
click at [64, 19] on icon at bounding box center [63, 19] width 7 height 7
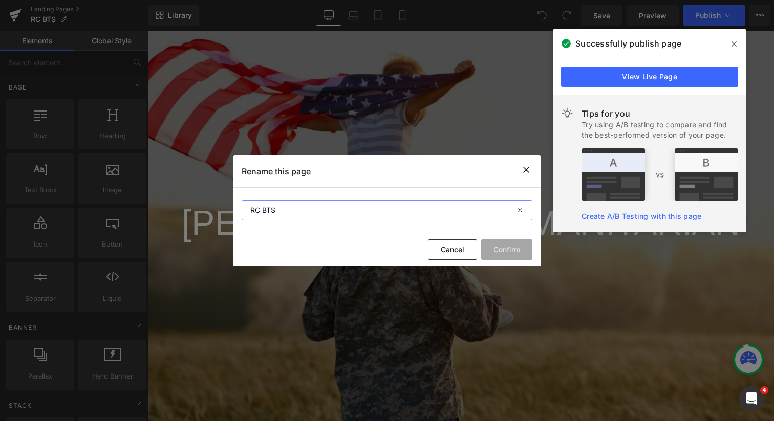
drag, startPoint x: 280, startPoint y: 215, endPoint x: 262, endPoint y: 210, distance: 18.6
click at [262, 210] on input "RC BTS" at bounding box center [387, 210] width 291 height 20
type input "RC OMB"
click at [502, 250] on button "Confirm" at bounding box center [506, 250] width 51 height 20
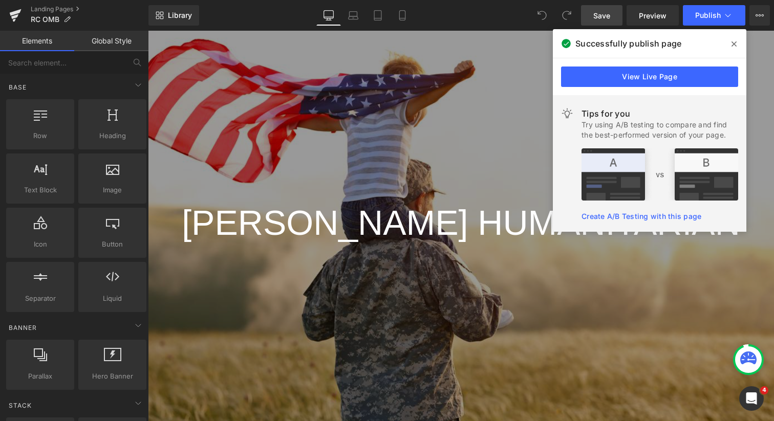
click at [605, 16] on span "Save" at bounding box center [601, 15] width 17 height 11
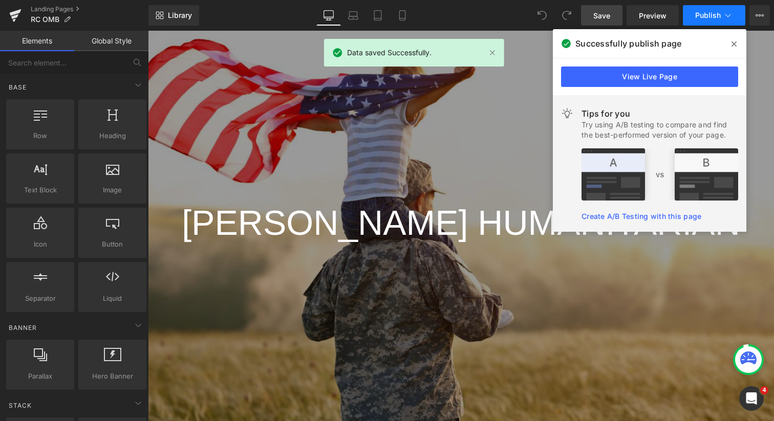
click at [709, 16] on span "Publish" at bounding box center [708, 15] width 26 height 8
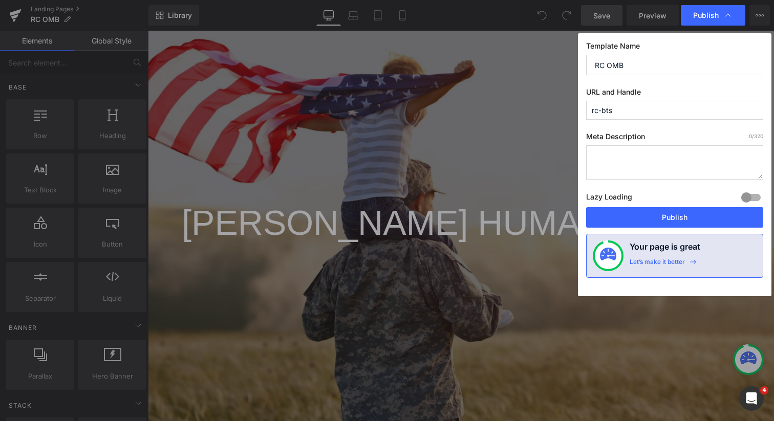
drag, startPoint x: 614, startPoint y: 111, endPoint x: 603, endPoint y: 111, distance: 11.3
click at [603, 111] on input "rc-bts" at bounding box center [674, 110] width 177 height 19
type input "rc-bts"
drag, startPoint x: 623, startPoint y: 65, endPoint x: 608, endPoint y: 67, distance: 15.4
click at [608, 67] on input "RC OMB" at bounding box center [674, 65] width 177 height 20
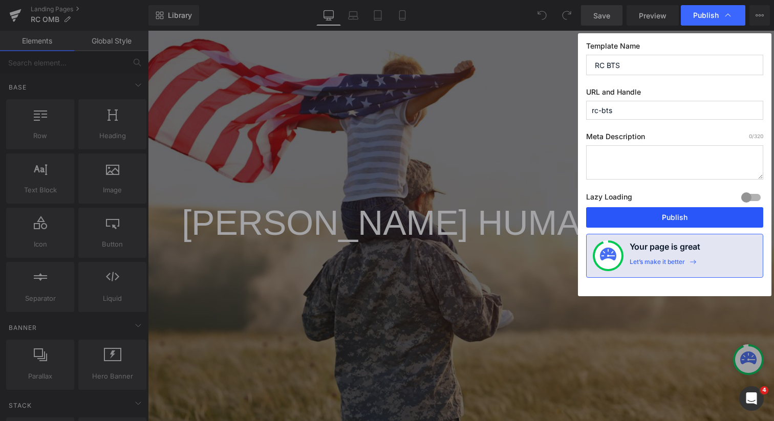
type input "RC BTS"
click at [689, 214] on button "Publish" at bounding box center [674, 217] width 177 height 20
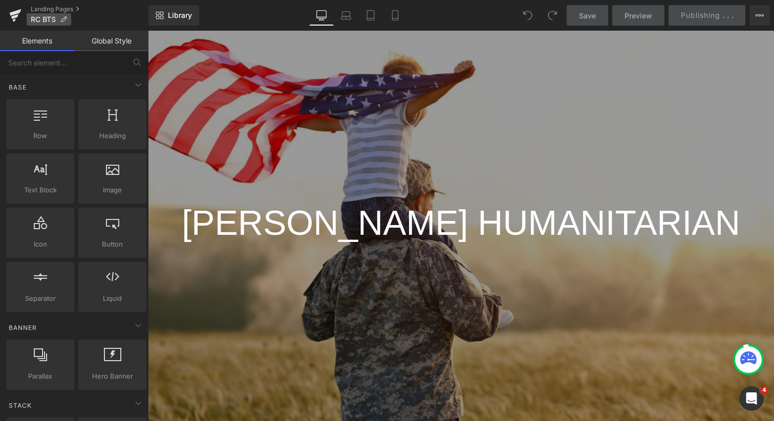
click at [67, 17] on icon at bounding box center [63, 19] width 7 height 7
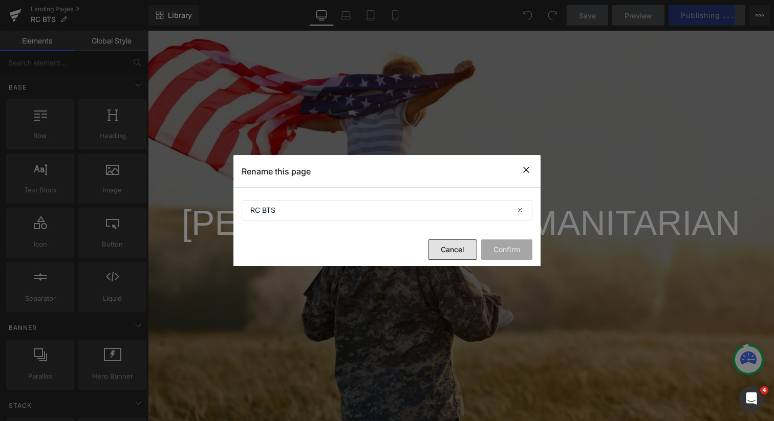
click at [454, 249] on button "Cancel" at bounding box center [452, 250] width 49 height 20
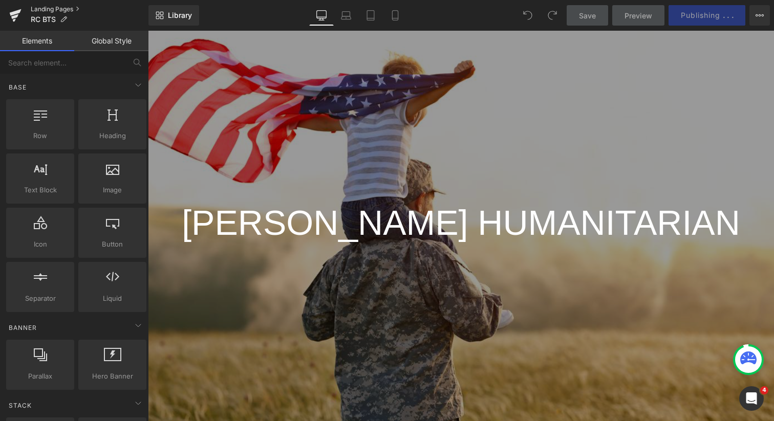
click at [69, 7] on link "Landing Pages" at bounding box center [90, 9] width 118 height 8
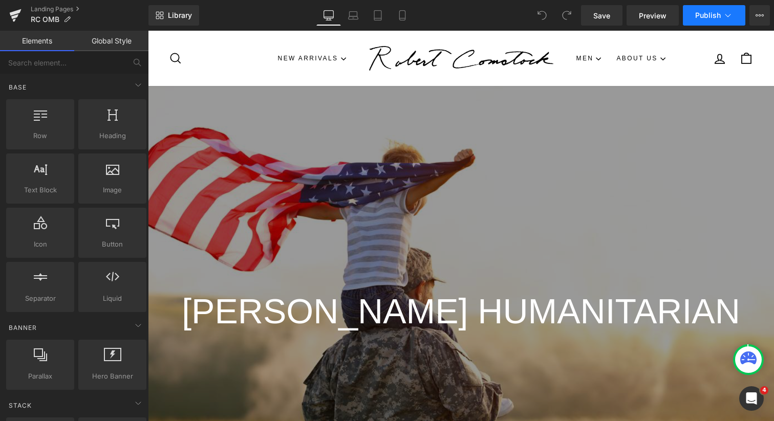
click at [712, 18] on span "Publish" at bounding box center [708, 15] width 26 height 8
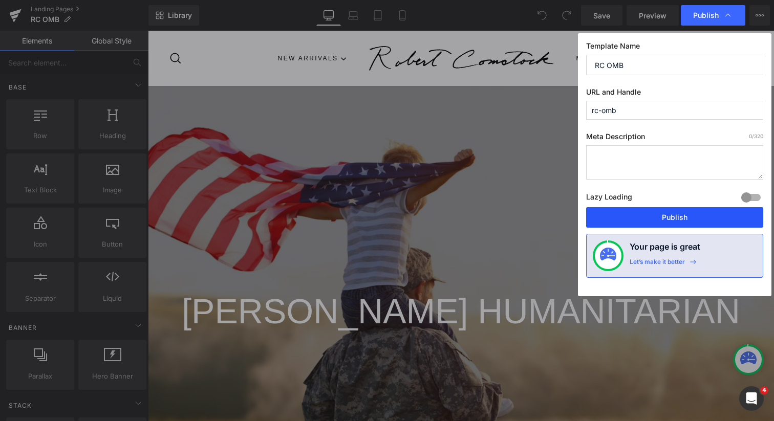
click at [681, 220] on button "Publish" at bounding box center [674, 217] width 177 height 20
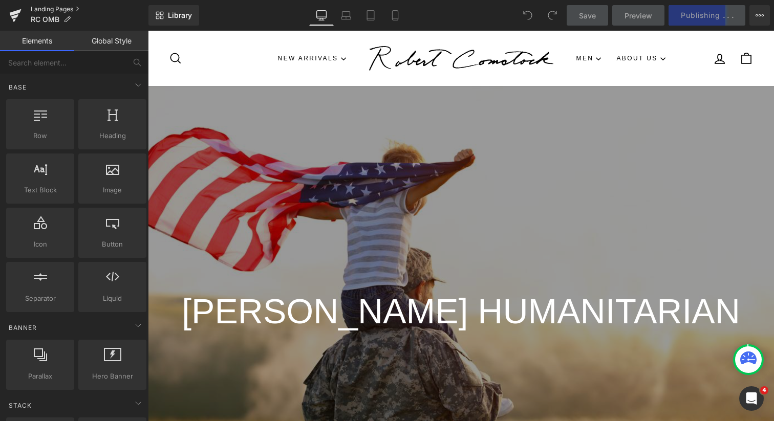
click at [72, 8] on link "Landing Pages" at bounding box center [90, 9] width 118 height 8
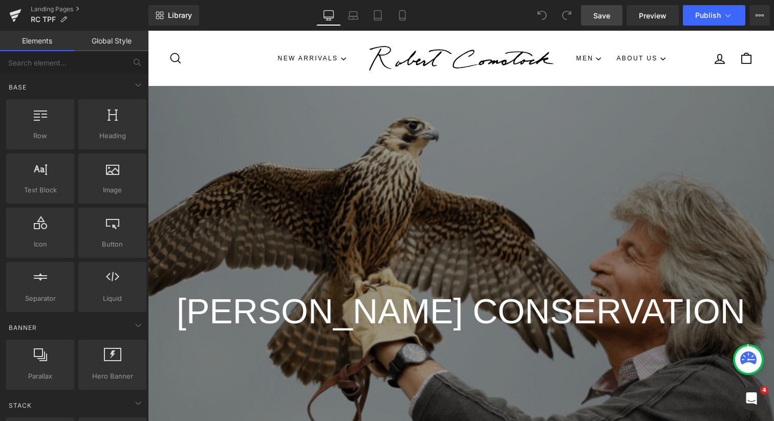
click at [603, 17] on span "Save" at bounding box center [601, 15] width 17 height 11
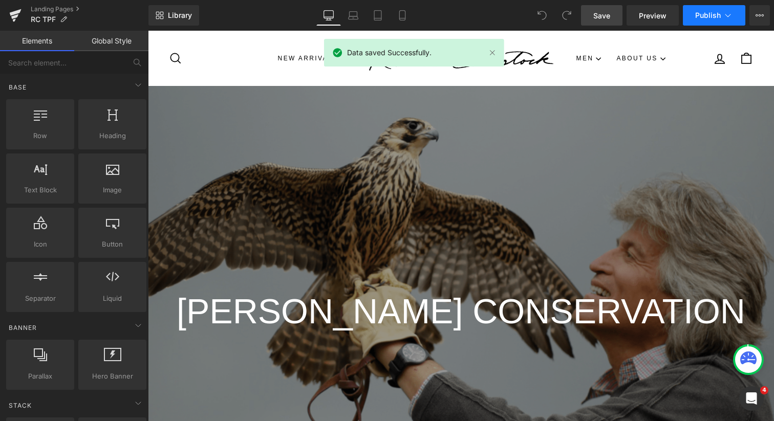
click at [702, 19] on span "Publish" at bounding box center [708, 15] width 26 height 8
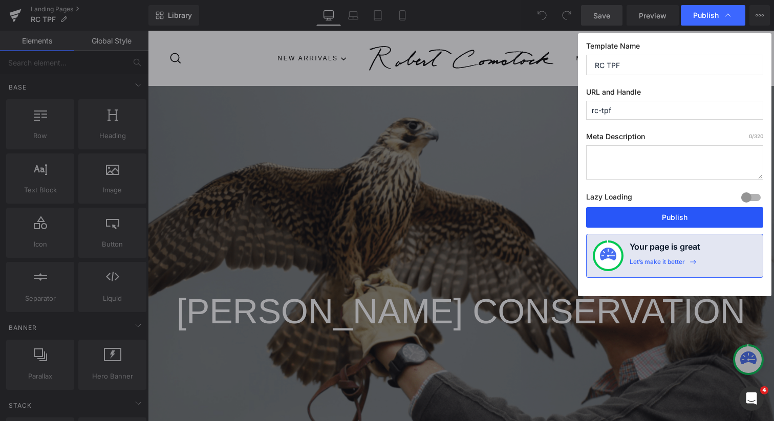
click at [678, 217] on button "Publish" at bounding box center [674, 217] width 177 height 20
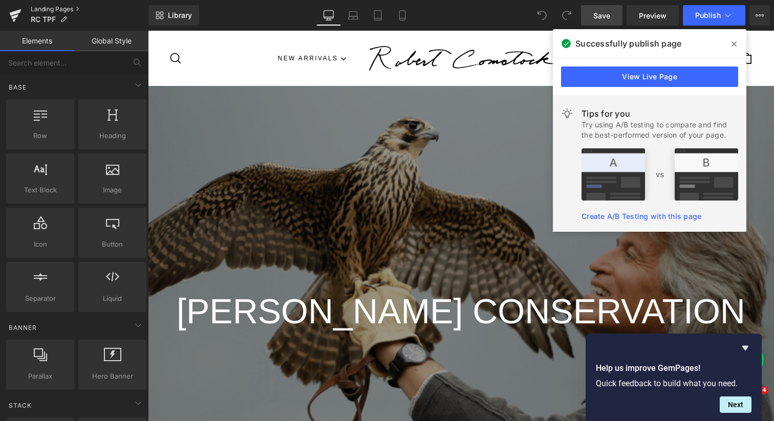
click at [65, 7] on link "Landing Pages" at bounding box center [90, 9] width 118 height 8
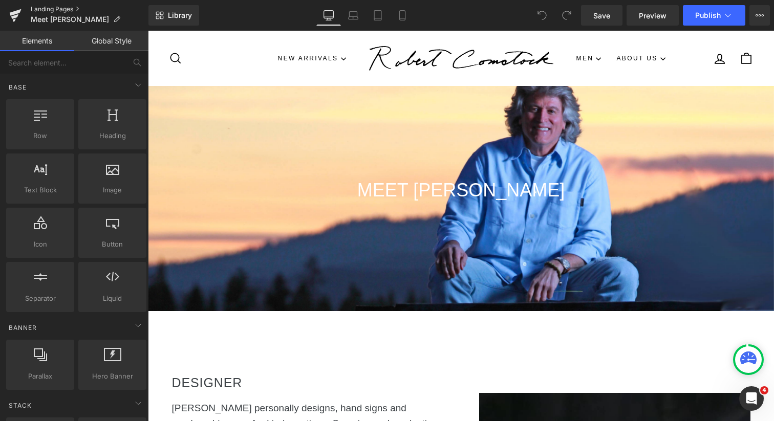
click at [64, 9] on link "Landing Pages" at bounding box center [90, 9] width 118 height 8
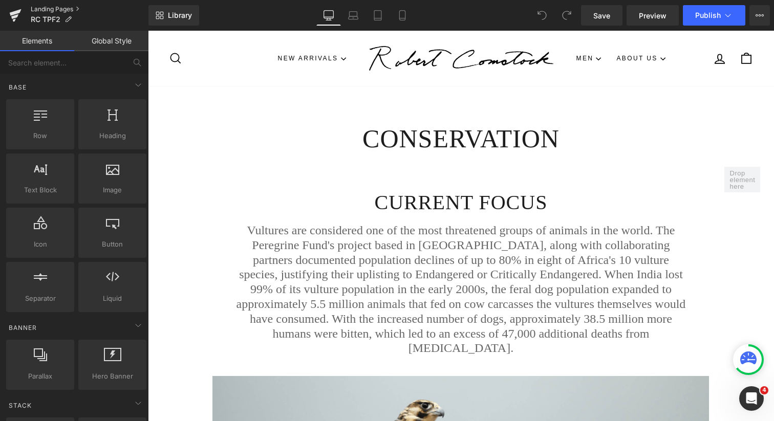
click at [63, 9] on link "Landing Pages" at bounding box center [90, 9] width 118 height 8
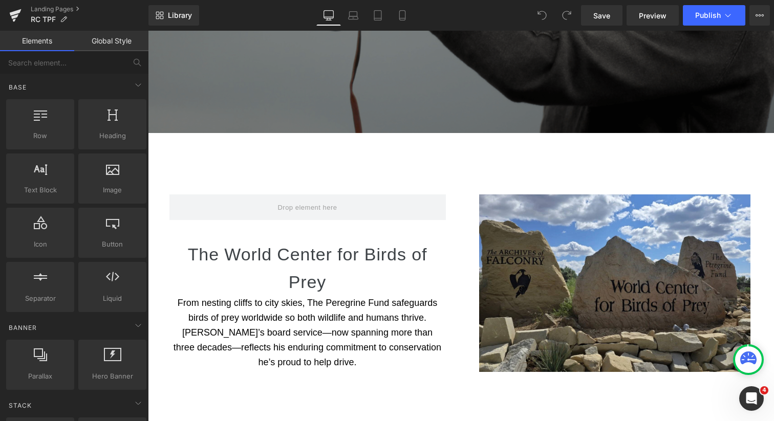
scroll to position [434, 0]
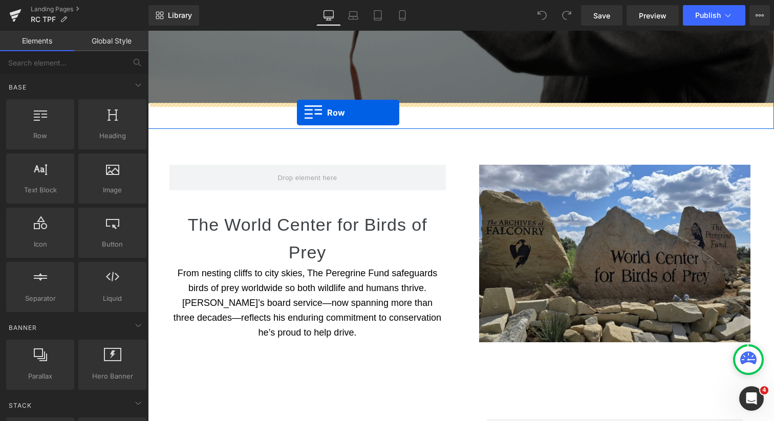
drag, startPoint x: 197, startPoint y: 167, endPoint x: 297, endPoint y: 113, distance: 114.3
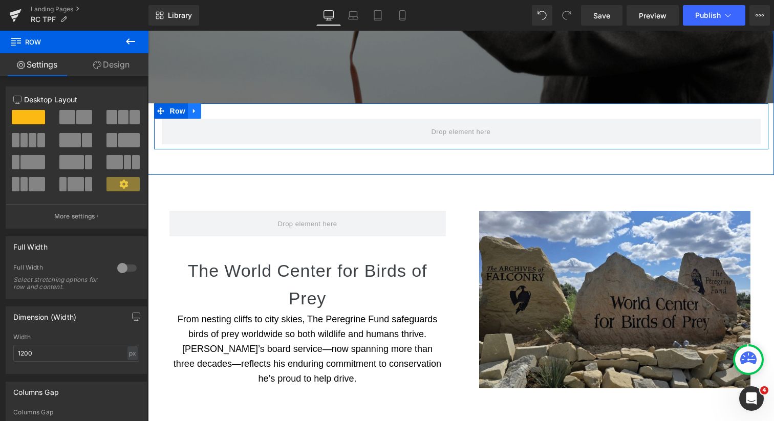
click at [194, 111] on icon at bounding box center [194, 111] width 2 height 5
click at [223, 111] on icon at bounding box center [221, 110] width 7 height 7
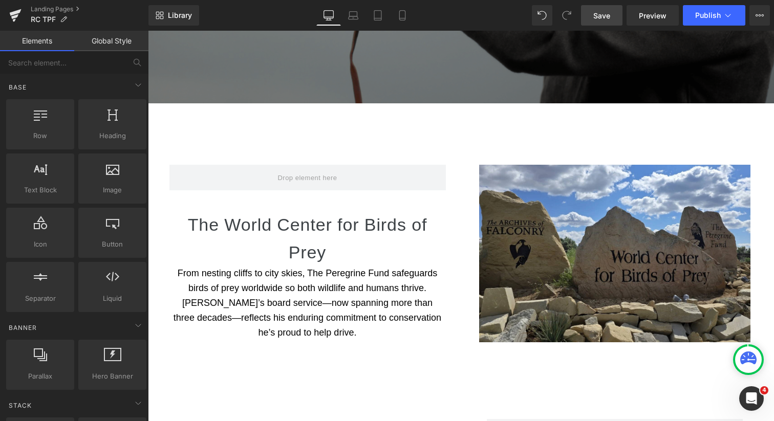
click at [598, 19] on span "Save" at bounding box center [601, 15] width 17 height 11
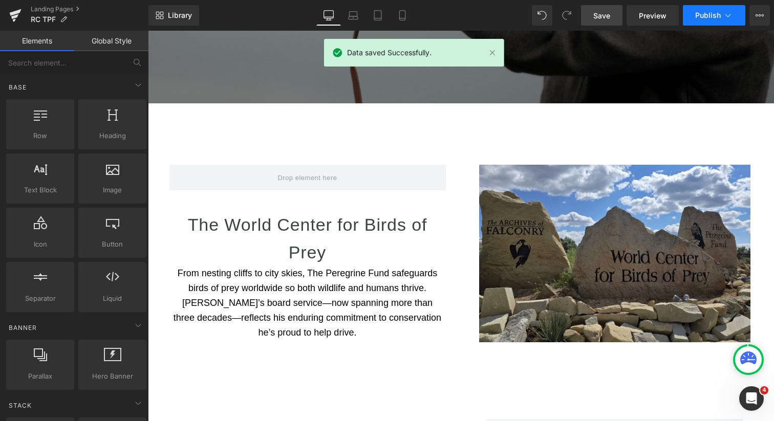
click at [698, 15] on span "Publish" at bounding box center [708, 15] width 26 height 8
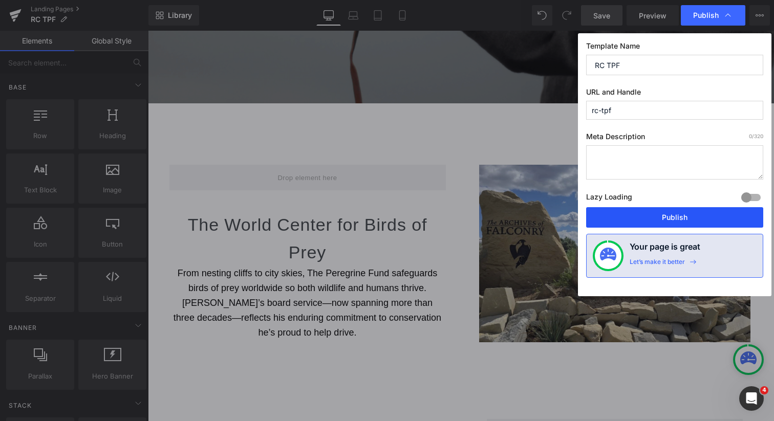
click at [688, 219] on button "Publish" at bounding box center [674, 217] width 177 height 20
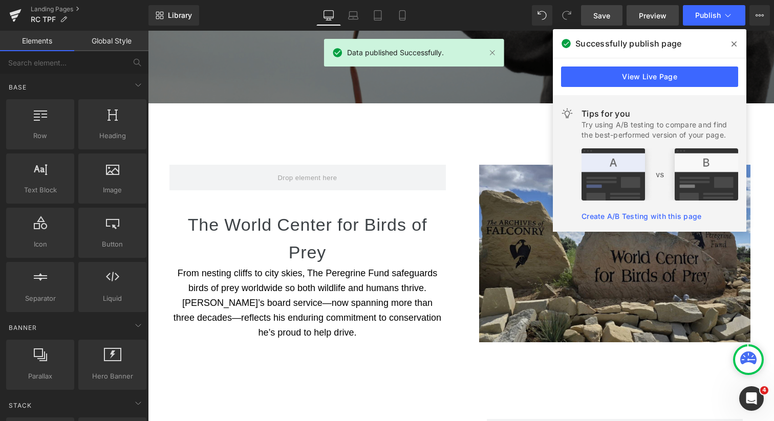
click at [649, 17] on span "Preview" at bounding box center [653, 15] width 28 height 11
